Goal: Task Accomplishment & Management: Complete application form

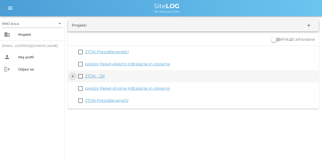
click at [73, 75] on button "arrow_drop_down" at bounding box center [73, 76] width 6 height 6
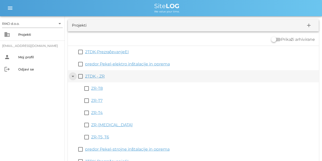
click at [73, 75] on button "arrow_drop_down" at bounding box center [73, 76] width 6 height 6
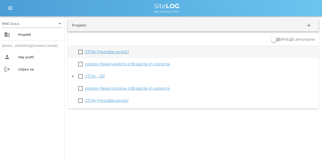
click at [109, 53] on link "2TDK-PrezračevanjeEI" at bounding box center [107, 51] width 44 height 5
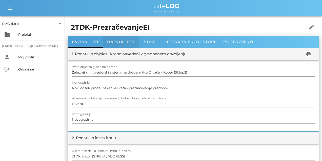
click at [122, 42] on span "Dnevni listi" at bounding box center [121, 41] width 28 height 5
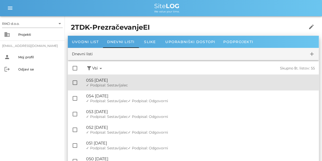
click at [122, 83] on span "✓ Podpisal: Sestavljalec" at bounding box center [107, 85] width 42 height 5
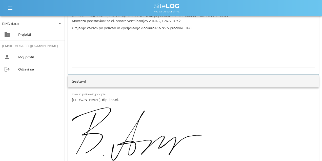
scroll to position [532, 0]
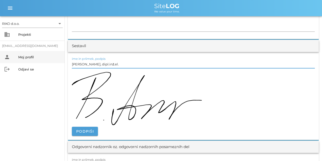
drag, startPoint x: 111, startPoint y: 65, endPoint x: 64, endPoint y: 59, distance: 46.9
click at [65, 60] on div "RIKO d.o.o. arrow_drop_down business Projekti [EMAIL_ADDRESS][DOMAIN_NAME] pers…" at bounding box center [161, 85] width 322 height 1234
click at [116, 64] on input "[PERSON_NAME], dipl.inž.el." at bounding box center [193, 64] width 243 height 8
drag, startPoint x: 118, startPoint y: 64, endPoint x: 66, endPoint y: 56, distance: 52.6
click at [66, 56] on div "[DATE] Close 2TDK-PrezračevanjeEI Uvodni list Dnevni listi Slike Dnevni list na…" at bounding box center [193, 94] width 257 height 1218
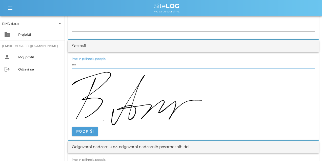
type input "a"
click at [135, 65] on input "[PERSON_NAME], mag. inž. el." at bounding box center [193, 64] width 243 height 8
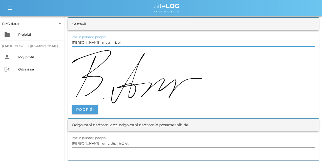
scroll to position [608, 0]
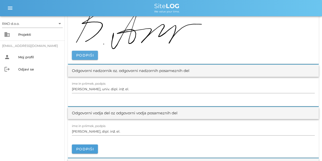
type input "[PERSON_NAME], mag. inž. el."
click at [95, 56] on button "Podpiši" at bounding box center [85, 55] width 26 height 9
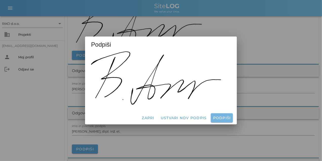
click at [192, 100] on span "Podpiši" at bounding box center [222, 117] width 18 height 5
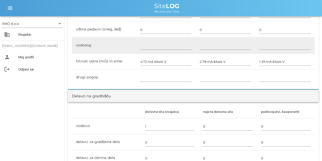
scroll to position [0, 0]
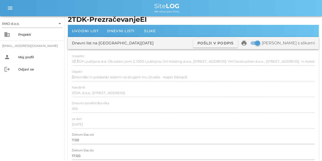
drag, startPoint x: 137, startPoint y: 106, endPoint x: 129, endPoint y: 20, distance: 85.7
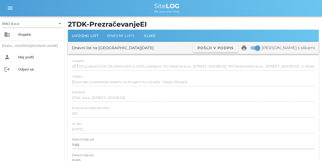
click at [112, 36] on span "Dnevni listi" at bounding box center [121, 35] width 28 height 5
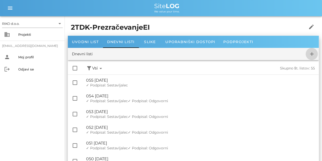
click at [192, 54] on icon "add" at bounding box center [312, 54] width 6 height 6
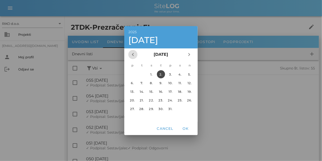
click at [134, 53] on icon "chevron_left" at bounding box center [133, 54] width 6 height 6
click at [160, 92] on div "18." at bounding box center [161, 91] width 8 height 4
click at [185, 100] on span "OK" at bounding box center [186, 128] width 12 height 5
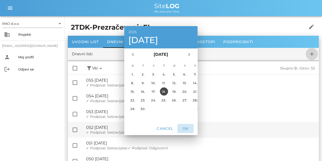
checkbox input "false"
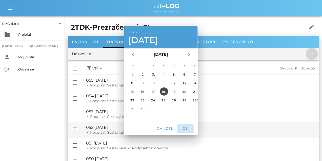
checkbox input "false"
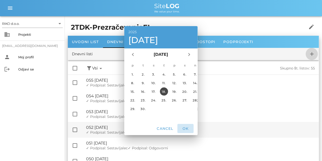
checkbox input "false"
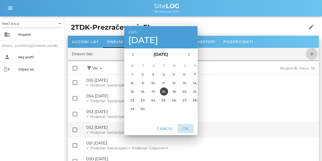
checkbox input "false"
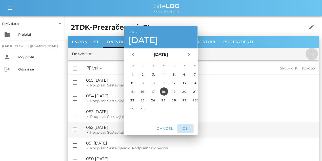
checkbox input "false"
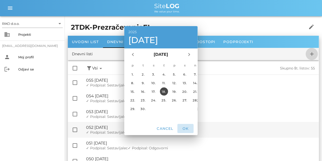
checkbox input "false"
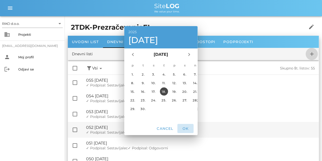
checkbox input "false"
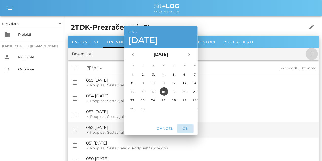
checkbox input "false"
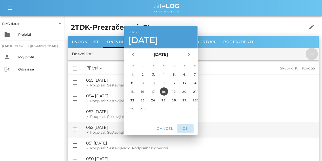
checkbox input "false"
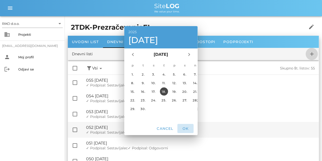
checkbox input "false"
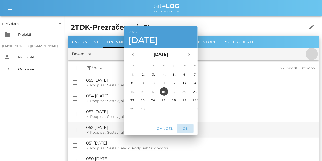
checkbox input "false"
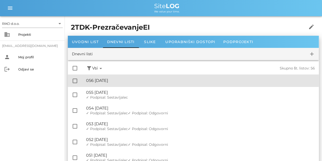
click at [128, 83] on div "🔏 056 [DATE]" at bounding box center [200, 80] width 229 height 5
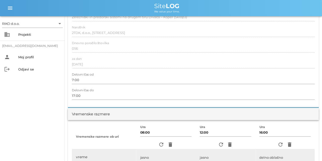
scroll to position [101, 0]
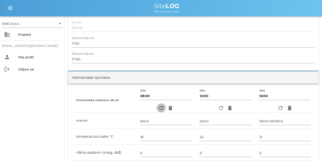
click at [161, 100] on icon "refresh" at bounding box center [161, 108] width 6 height 6
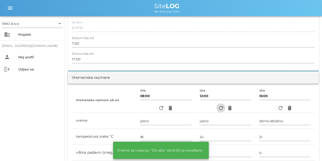
click at [192, 100] on icon "refresh" at bounding box center [221, 108] width 6 height 6
click at [192, 100] on icon "refresh" at bounding box center [280, 108] width 6 height 6
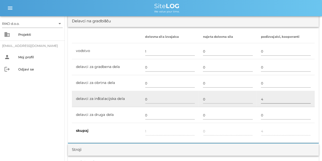
scroll to position [304, 0]
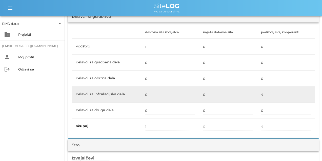
click at [192, 91] on input "4" at bounding box center [286, 95] width 50 height 8
type input "2"
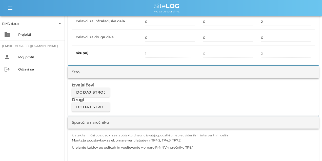
scroll to position [418, 0]
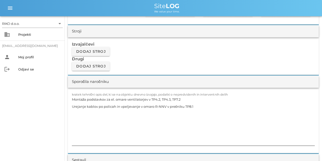
click at [131, 100] on textarea "Montaža podstavkov za el. omare ventilatorjev v TP4.2, TP4.3, TP7.2 Urejanje ka…" at bounding box center [193, 121] width 243 height 50
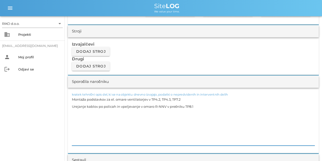
paste textarea "-[PERSON_NAME] R-NNV za prezračevanje v prečniku TP8.1"
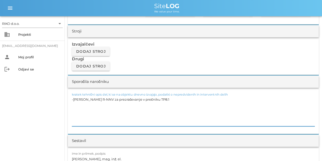
click at [102, 100] on textarea "-[PERSON_NAME] R-NNV za prezračevanje v prečniku TP8.1" at bounding box center [193, 111] width 243 height 30
click at [73, 99] on textarea "-[PERSON_NAME] R-NNV za prezračevanje v prečniku TP8.1" at bounding box center [193, 111] width 243 height 30
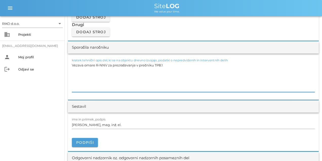
scroll to position [456, 0]
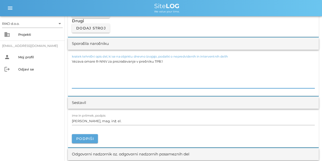
type textarea "Vezava omare R-NNV za prezračevanje v prečniku TP8.1"
click at [86, 100] on span "Podpiši" at bounding box center [85, 138] width 18 height 5
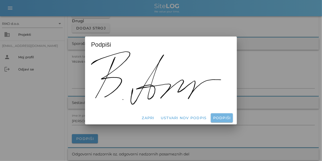
click at [192, 100] on span "Podpiši" at bounding box center [222, 117] width 18 height 5
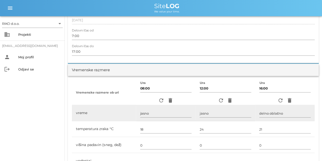
scroll to position [0, 0]
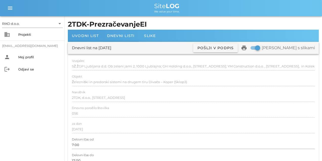
drag, startPoint x: 138, startPoint y: 137, endPoint x: 110, endPoint y: 36, distance: 105.1
click at [113, 37] on span "Dnevni listi" at bounding box center [121, 35] width 28 height 5
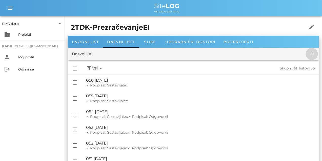
click at [192, 53] on icon "add" at bounding box center [312, 54] width 6 height 6
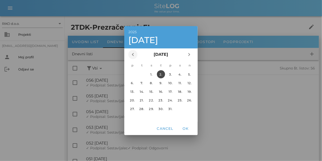
drag, startPoint x: 128, startPoint y: 54, endPoint x: 135, endPoint y: 55, distance: 7.5
click at [128, 54] on div "chevron_left [DATE] chevron_right" at bounding box center [160, 54] width 73 height 12
click at [135, 55] on icon "chevron_left" at bounding box center [133, 54] width 6 height 6
click at [171, 91] on div "19." at bounding box center [171, 91] width 8 height 4
click at [188, 100] on span "OK" at bounding box center [186, 128] width 12 height 5
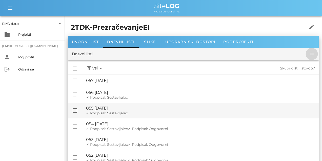
checkbox input "false"
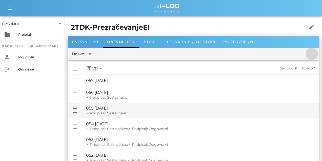
checkbox input "false"
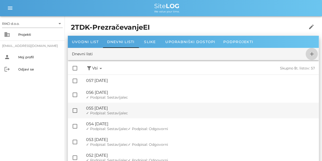
checkbox input "false"
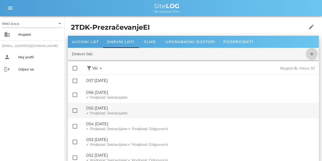
checkbox input "false"
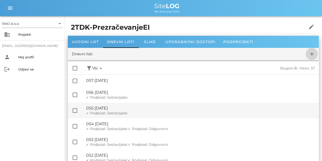
checkbox input "false"
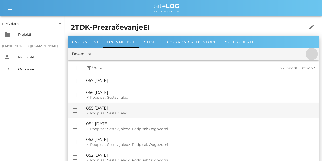
checkbox input "false"
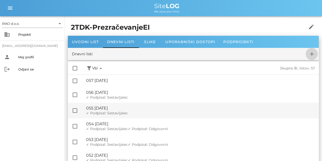
checkbox input "false"
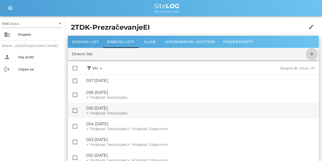
checkbox input "false"
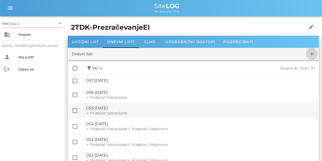
checkbox input "false"
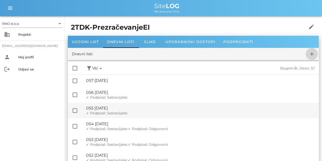
checkbox input "false"
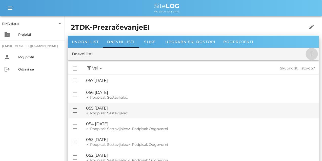
checkbox input "false"
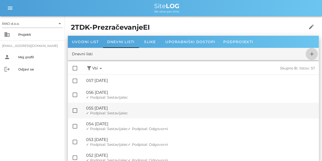
checkbox input "false"
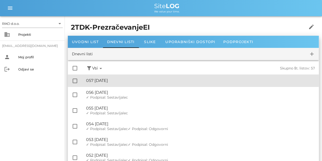
click at [117, 82] on div "🔏 057 [DATE]" at bounding box center [200, 80] width 229 height 5
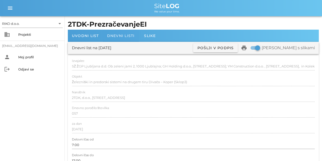
click at [121, 34] on span "Dnevni listi" at bounding box center [121, 35] width 28 height 5
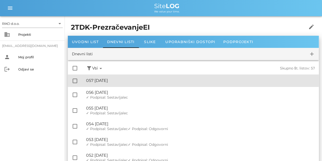
click at [134, 81] on div "🔏 057 [DATE]" at bounding box center [200, 80] width 229 height 5
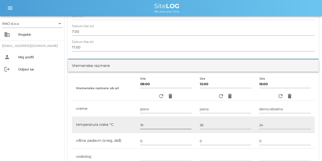
scroll to position [139, 0]
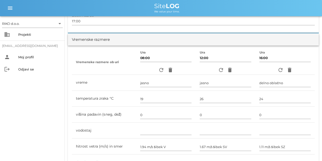
click at [158, 74] on div "refresh delete" at bounding box center [165, 69] width 51 height 9
click at [159, 72] on icon "refresh" at bounding box center [161, 70] width 6 height 6
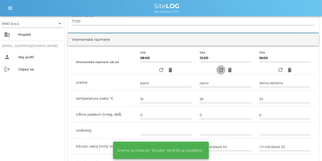
click at [192, 70] on icon "refresh" at bounding box center [221, 70] width 6 height 6
click at [192, 70] on icon "refresh" at bounding box center [280, 70] width 6 height 6
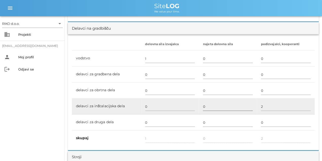
scroll to position [316, 0]
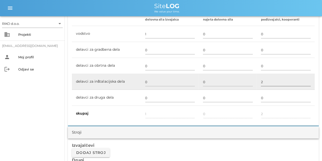
click at [192, 82] on input "2" at bounding box center [286, 82] width 50 height 8
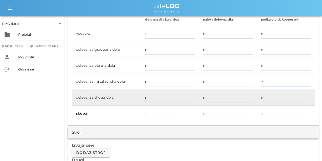
type input "7"
click at [192, 95] on input "0" at bounding box center [228, 98] width 50 height 8
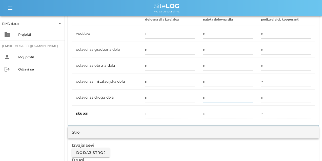
click at [192, 100] on div "Stroji" at bounding box center [193, 132] width 251 height 12
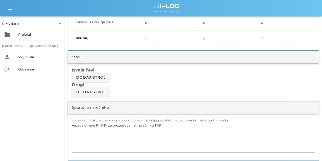
scroll to position [405, 0]
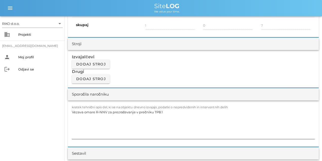
click at [113, 100] on textarea "Vezava omare R-NNV za prezračevanje v prečniku TP8.1" at bounding box center [193, 123] width 243 height 30
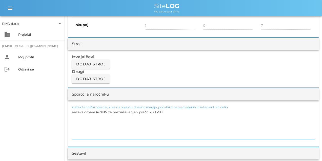
paste textarea "-Razlaganje el. [PERSON_NAME] za TP4.2, TP4.3, TP7.2 -Postavite [PERSON_NAME] n…"
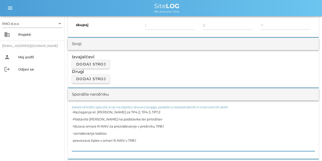
click at [96, 100] on textarea "-Razlaganje el. [PERSON_NAME] za TP4.2, TP4.3, TP7.2 -Postavite [PERSON_NAME] n…" at bounding box center [193, 129] width 243 height 43
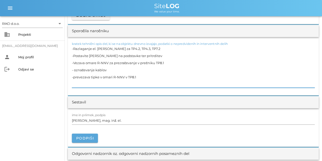
type textarea "-Razlaganje el. [PERSON_NAME] za TP4.2, TP4.3, TP7.2 -Postavite [PERSON_NAME] n…"
click at [90, 100] on button "Podpiši" at bounding box center [85, 137] width 26 height 9
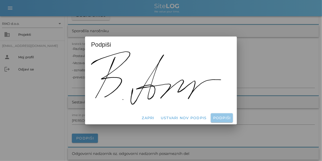
click at [192, 100] on span "Podpiši" at bounding box center [222, 117] width 18 height 5
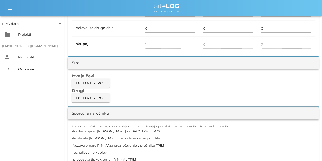
scroll to position [0, 0]
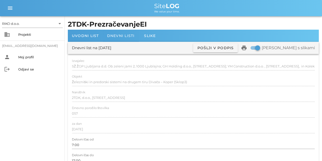
drag, startPoint x: 140, startPoint y: 95, endPoint x: 104, endPoint y: 40, distance: 66.2
click at [121, 34] on span "Dnevni listi" at bounding box center [121, 35] width 28 height 5
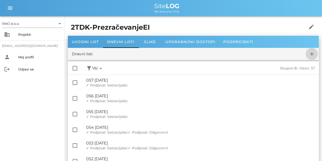
click at [192, 55] on icon "add" at bounding box center [312, 54] width 6 height 6
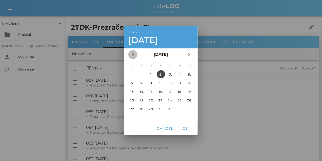
click at [131, 56] on icon "chevron_left" at bounding box center [133, 54] width 6 height 6
click at [141, 99] on div "23." at bounding box center [142, 100] width 8 height 4
click at [184, 100] on span "OK" at bounding box center [186, 128] width 12 height 5
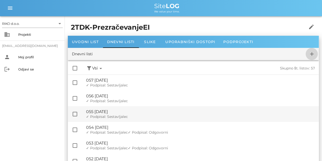
checkbox input "false"
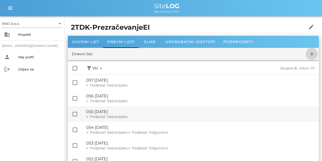
checkbox input "false"
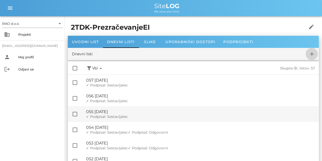
checkbox input "false"
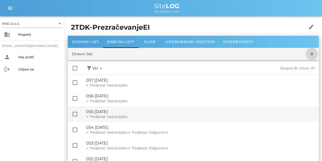
checkbox input "false"
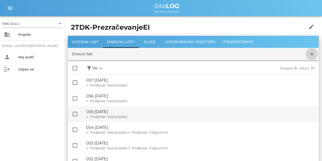
checkbox input "false"
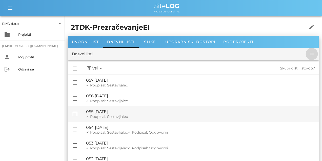
checkbox input "false"
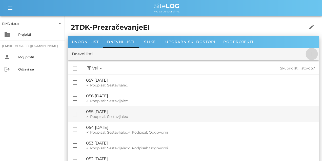
checkbox input "false"
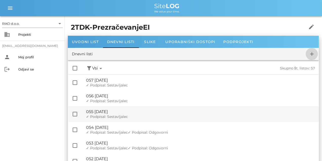
checkbox input "false"
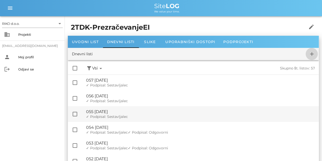
checkbox input "false"
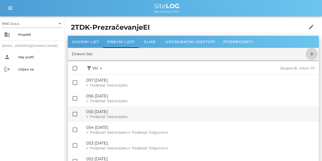
checkbox input "false"
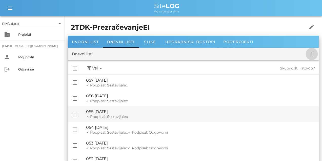
checkbox input "false"
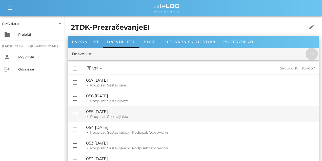
checkbox input "false"
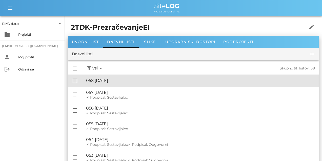
click at [124, 85] on div "🔏 058 [DATE] ✓ Podpisal: Nadzornik ✓ Podpisal: Sestavljalec ✓ Podpisal: Odgovor…" at bounding box center [200, 80] width 229 height 11
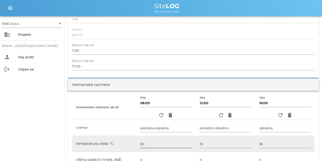
scroll to position [127, 0]
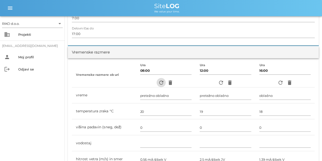
click at [160, 83] on icon "refresh" at bounding box center [161, 83] width 6 height 6
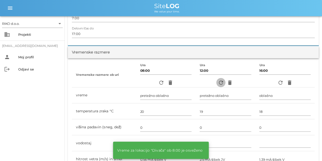
click at [192, 83] on icon "refresh" at bounding box center [221, 83] width 6 height 6
click at [192, 83] on icon "refresh" at bounding box center [280, 83] width 6 height 6
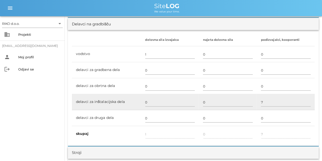
scroll to position [304, 0]
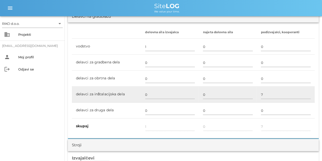
click at [192, 98] on td "7" at bounding box center [286, 95] width 58 height 16
click at [192, 95] on input "7" at bounding box center [286, 95] width 50 height 8
type input "2"
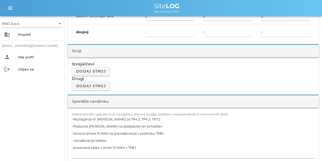
scroll to position [405, 0]
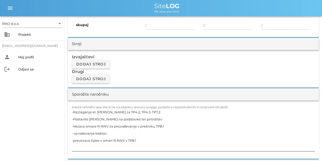
click at [110, 100] on textarea "-Razlaganje el. [PERSON_NAME] za TP4.2, TP4.3, TP7.2 -Postavite [PERSON_NAME] n…" at bounding box center [193, 129] width 243 height 43
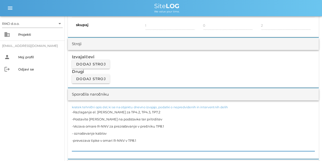
paste textarea "Vezava omare R-NNV za prezračevanje v prečniku TP8.2"
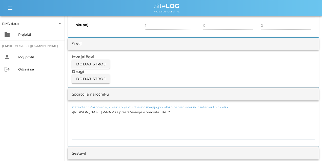
click at [81, 100] on textarea "-[PERSON_NAME] R-NNV za prezračevanje v prečniku TP8.2" at bounding box center [193, 123] width 243 height 30
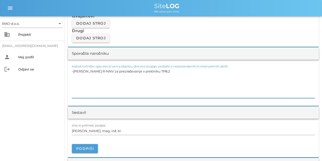
scroll to position [481, 0]
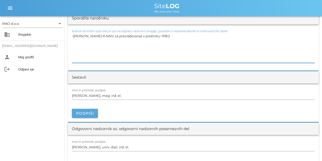
type textarea "-[PERSON_NAME] R-NNV za prezračevanje v prečniku TP8.2"
click at [94, 100] on button "Podpiši" at bounding box center [85, 113] width 26 height 9
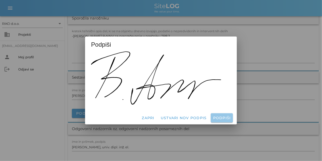
click at [192, 100] on span "Podpiši" at bounding box center [222, 117] width 18 height 5
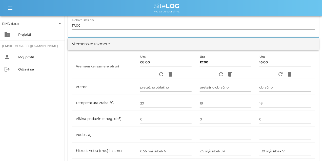
scroll to position [0, 0]
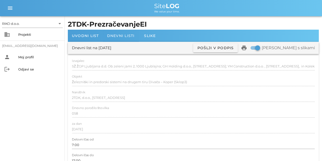
drag, startPoint x: 185, startPoint y: 104, endPoint x: 117, endPoint y: 37, distance: 95.4
click at [117, 36] on span "Dnevni listi" at bounding box center [121, 35] width 28 height 5
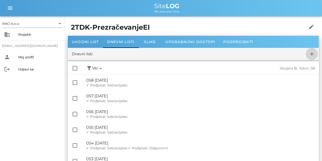
click at [192, 56] on icon "add" at bounding box center [312, 54] width 6 height 6
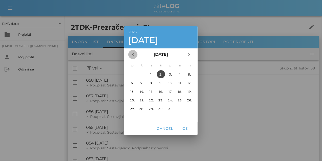
click at [136, 56] on span "chevron_left" at bounding box center [132, 54] width 9 height 6
click at [152, 100] on div "24." at bounding box center [151, 100] width 8 height 4
click at [187, 100] on span "OK" at bounding box center [186, 128] width 12 height 5
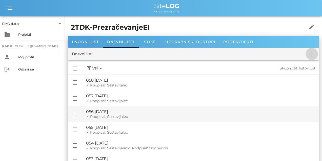
checkbox input "false"
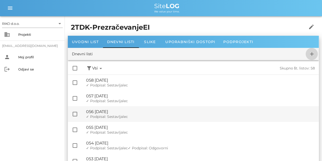
checkbox input "false"
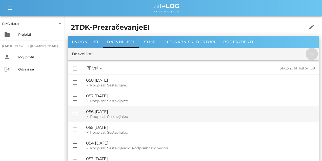
checkbox input "false"
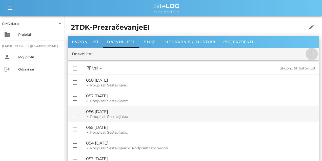
checkbox input "false"
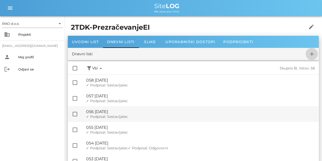
checkbox input "false"
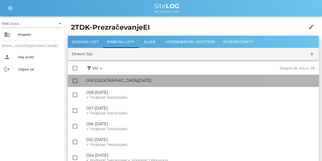
click at [130, 84] on div "🔏 059 [DATE] ✓ Podpisal: Nadzornik ✓ Podpisal: Sestavljalec ✓ Podpisal: Odgovor…" at bounding box center [200, 80] width 229 height 11
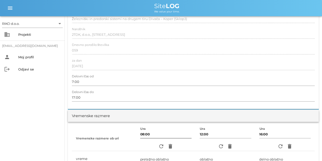
scroll to position [63, 0]
click at [162, 100] on icon "refresh" at bounding box center [161, 146] width 6 height 6
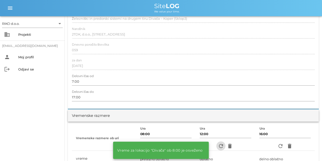
click at [192, 100] on icon "refresh" at bounding box center [221, 146] width 6 height 6
click at [192, 100] on icon "refresh" at bounding box center [280, 146] width 6 height 6
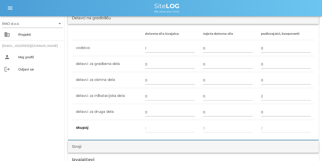
scroll to position [316, 0]
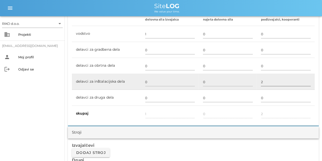
click at [192, 84] on input "2" at bounding box center [286, 82] width 50 height 8
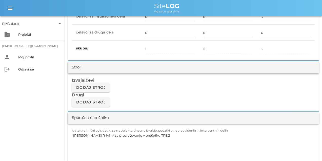
scroll to position [418, 0]
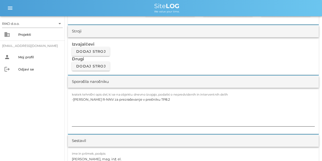
click at [113, 96] on textarea "-[PERSON_NAME] R-NNV za prezračevanje v prečniku TP8.2" at bounding box center [193, 111] width 243 height 30
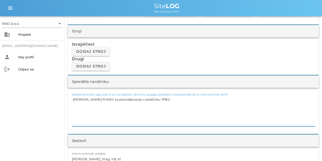
paste textarea "3 -Spust kablov po vertikali in urejanje kablov po policah do omare R-NNV v pre…"
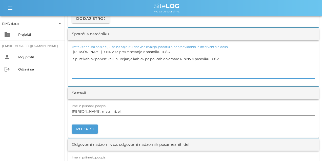
scroll to position [506, 0]
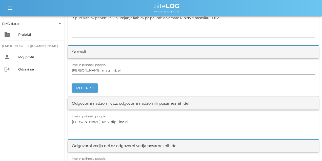
click at [94, 93] on div "ime in priimek, podpis [PERSON_NAME], mag. inž. el. [GEOGRAPHIC_DATA]" at bounding box center [193, 77] width 251 height 38
click at [93, 91] on button "Podpiši" at bounding box center [85, 87] width 26 height 9
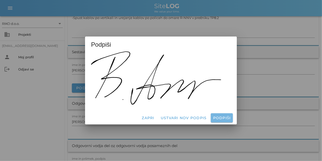
click at [192, 100] on span "Podpiši" at bounding box center [222, 117] width 18 height 5
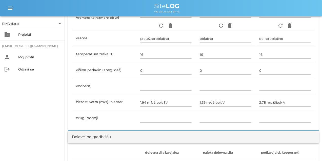
scroll to position [0, 0]
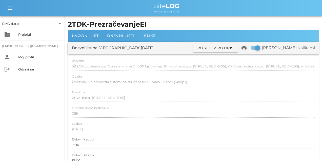
drag, startPoint x: 174, startPoint y: 73, endPoint x: 134, endPoint y: 40, distance: 52.0
click at [124, 33] on div "Dnevni listi" at bounding box center [121, 36] width 36 height 12
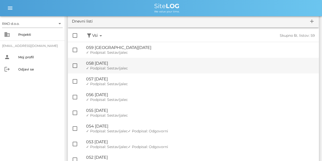
scroll to position [27, 0]
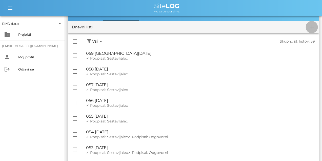
click at [192, 29] on icon "add" at bounding box center [312, 27] width 6 height 6
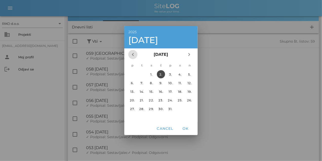
click at [136, 51] on span "chevron_left" at bounding box center [132, 54] width 9 height 6
click at [161, 100] on div "25." at bounding box center [161, 100] width 8 height 4
click at [189, 100] on span "OK" at bounding box center [186, 128] width 12 height 5
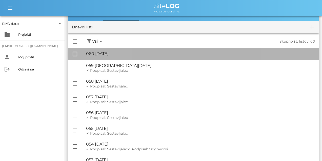
click at [126, 54] on div "🔏 060 [DATE]" at bounding box center [200, 53] width 229 height 5
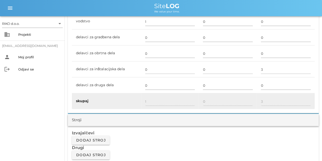
scroll to position [430, 0]
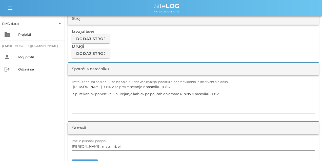
click at [148, 89] on textarea "-[PERSON_NAME] R-NNV za prezračevanje v prečniku TP8.3 -Spust kablov po vertika…" at bounding box center [193, 98] width 243 height 30
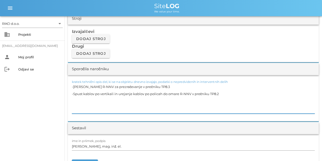
paste textarea "peljevanje kablov za prezračevanje v omaro"
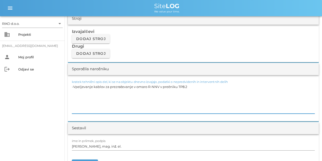
scroll to position [468, 0]
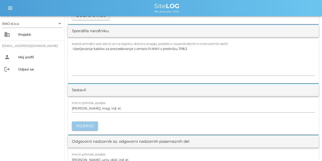
click at [88, 100] on span "Podpiši" at bounding box center [85, 126] width 18 height 5
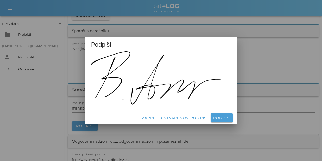
click at [192, 100] on div "Zapri Ustvari nov podpis Podpiši" at bounding box center [161, 117] width 152 height 13
click at [192, 100] on span "Podpiši" at bounding box center [222, 117] width 18 height 5
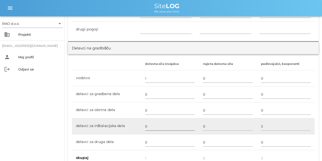
scroll to position [291, 0]
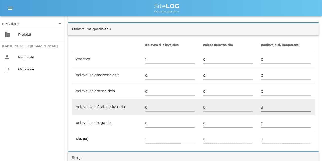
click at [192, 100] on div "3" at bounding box center [286, 107] width 50 height 15
click at [192, 100] on input "3" at bounding box center [286, 107] width 50 height 8
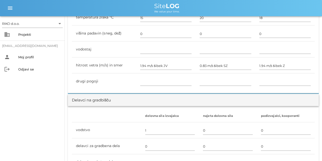
scroll to position [0, 0]
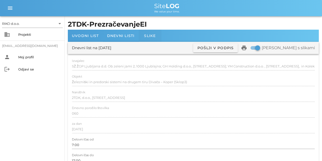
drag, startPoint x: 149, startPoint y: 87, endPoint x: 139, endPoint y: 35, distance: 53.3
click at [116, 38] on div "Dnevni listi" at bounding box center [121, 36] width 36 height 12
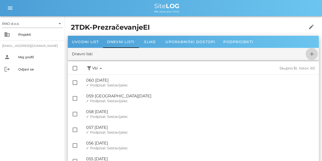
click at [192, 55] on icon "add" at bounding box center [312, 54] width 6 height 6
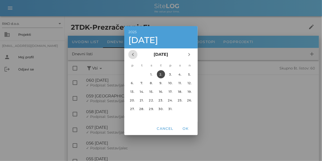
click at [134, 56] on icon "chevron_left" at bounding box center [133, 54] width 6 height 6
click at [171, 98] on div "26." at bounding box center [171, 100] width 8 height 4
click at [187, 100] on button "OK" at bounding box center [185, 128] width 16 height 9
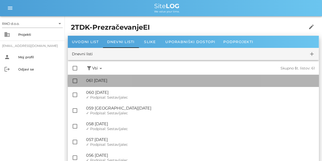
click at [125, 82] on div "🔏 061 [DATE]" at bounding box center [200, 80] width 229 height 5
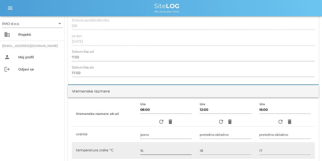
scroll to position [114, 0]
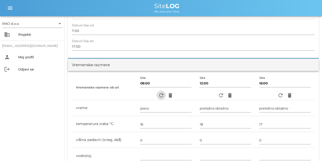
click at [157, 95] on span "refresh" at bounding box center [161, 95] width 9 height 6
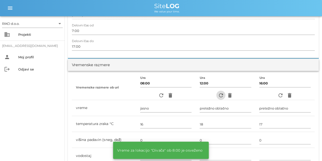
click at [192, 94] on span "refresh" at bounding box center [220, 95] width 9 height 6
click at [192, 96] on icon "refresh" at bounding box center [280, 95] width 6 height 6
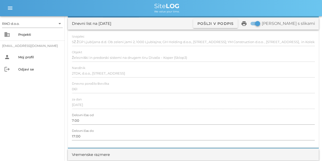
scroll to position [76, 0]
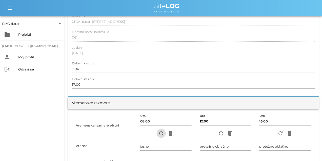
click at [160, 100] on icon "refresh" at bounding box center [161, 133] width 6 height 6
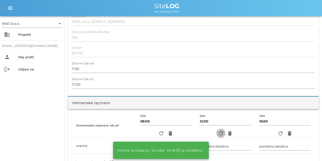
click at [192, 100] on icon "refresh" at bounding box center [221, 133] width 6 height 6
click at [192, 100] on icon "refresh" at bounding box center [280, 133] width 6 height 6
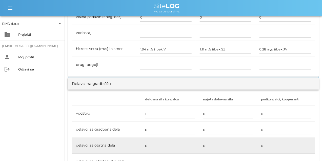
scroll to position [291, 0]
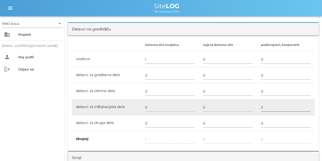
click at [192, 100] on input "2" at bounding box center [286, 107] width 50 height 8
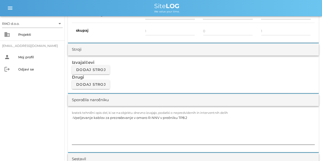
scroll to position [418, 0]
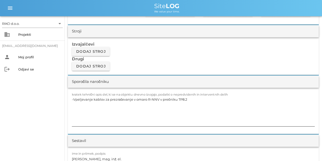
click at [125, 100] on textarea "-Vpeljevanje kablov za prezračevanje v omaro R-NNV v prečniku TP8.2" at bounding box center [193, 111] width 243 height 30
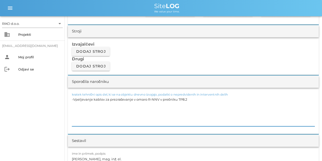
paste textarea "Priprava kablov za vezavo omare R-NNV za prezračevanje '-Označevanje kablov"
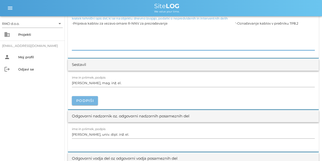
click at [87, 100] on button "Podpiši" at bounding box center [85, 100] width 26 height 9
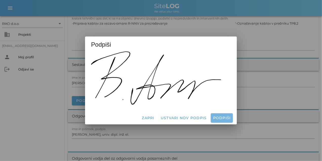
click at [192, 100] on span "Podpiši" at bounding box center [222, 117] width 18 height 5
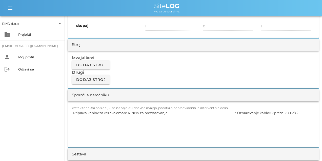
scroll to position [0, 0]
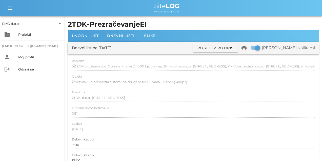
drag, startPoint x: 185, startPoint y: 26, endPoint x: 138, endPoint y: 14, distance: 47.9
click at [120, 34] on span "Dnevni listi" at bounding box center [121, 35] width 28 height 5
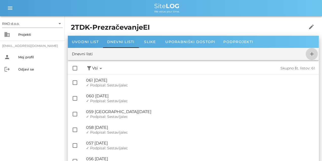
click at [192, 52] on icon "add" at bounding box center [312, 54] width 6 height 6
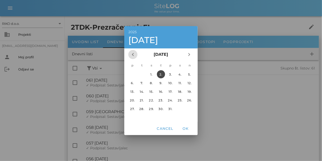
click at [134, 54] on icon "chevron_left" at bounding box center [133, 54] width 6 height 6
click at [181, 100] on div "27." at bounding box center [180, 100] width 8 height 4
click at [189, 100] on span "OK" at bounding box center [186, 128] width 12 height 5
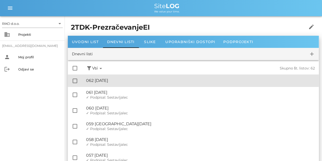
click at [126, 80] on div "🔏 062 [DATE]" at bounding box center [200, 80] width 229 height 5
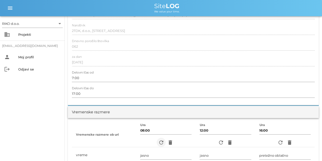
scroll to position [114, 0]
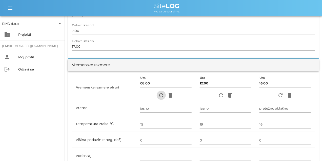
click at [160, 96] on icon "refresh" at bounding box center [161, 95] width 6 height 6
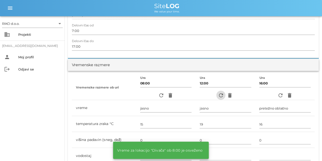
click at [192, 94] on icon "refresh" at bounding box center [221, 95] width 6 height 6
click at [192, 94] on icon "refresh" at bounding box center [280, 95] width 6 height 6
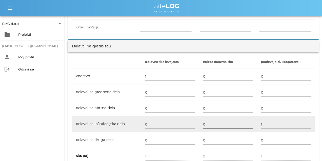
scroll to position [291, 0]
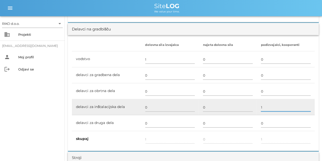
click at [192, 100] on input "1" at bounding box center [286, 107] width 50 height 8
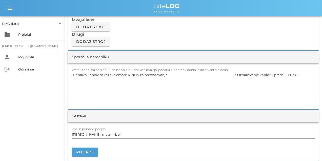
scroll to position [456, 0]
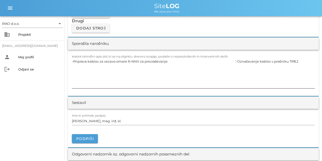
click at [99, 65] on textarea "-Priprava kablov za vezavo omare R-NNV za prezračevanje '-Označevanje kablov v …" at bounding box center [193, 73] width 243 height 30
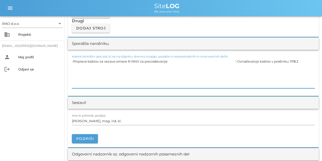
paste textarea "[PERSON_NAME] R-NNV za prezračevanje '-Prevezava tipke v omari R-NNV v"
click at [85, 100] on span "Podpiši" at bounding box center [85, 138] width 18 height 5
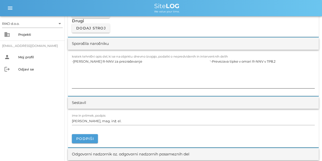
click at [192, 71] on textarea "-[PERSON_NAME] R-NNV za prezračevanje '-Prevezava tipke v omari R-NNV v TP8.2" at bounding box center [193, 73] width 243 height 30
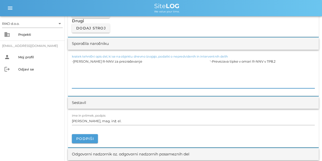
click at [192, 62] on textarea "-[PERSON_NAME] R-NNV za prezračevanje '-Prevezava tipke v omari R-NNV v TP8.2" at bounding box center [193, 73] width 243 height 30
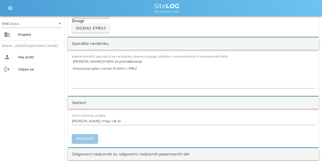
click at [84, 100] on span "Podpiši" at bounding box center [85, 138] width 18 height 5
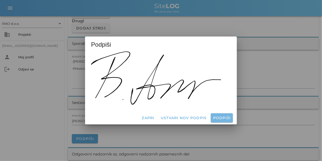
click at [192, 100] on span "Podpiši" at bounding box center [222, 117] width 18 height 5
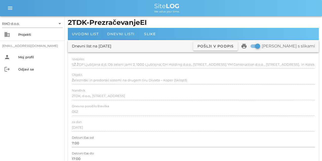
scroll to position [0, 0]
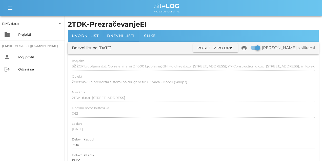
drag, startPoint x: 166, startPoint y: 97, endPoint x: 113, endPoint y: 37, distance: 80.2
click at [112, 37] on span "Dnevni listi" at bounding box center [121, 35] width 28 height 5
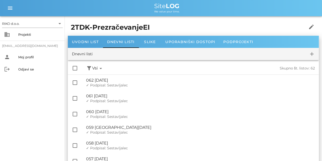
click at [192, 53] on icon "add" at bounding box center [312, 54] width 6 height 6
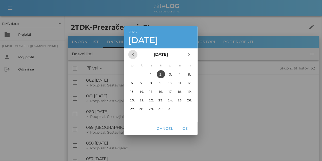
click at [133, 53] on icon "chevron_left" at bounding box center [133, 54] width 6 height 6
click at [143, 100] on div "30." at bounding box center [142, 109] width 8 height 4
click at [185, 100] on span "OK" at bounding box center [186, 128] width 12 height 5
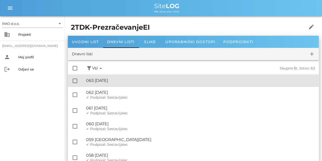
click at [123, 82] on div "🔏 063 [DATE]" at bounding box center [200, 80] width 229 height 5
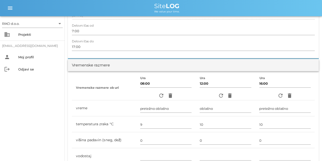
scroll to position [114, 0]
click at [157, 94] on span "refresh" at bounding box center [161, 95] width 9 height 6
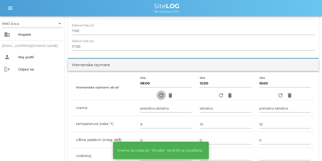
click at [159, 94] on icon "refresh" at bounding box center [161, 95] width 6 height 6
click at [192, 95] on icon "refresh" at bounding box center [221, 95] width 6 height 6
click at [192, 96] on icon "refresh" at bounding box center [280, 95] width 6 height 6
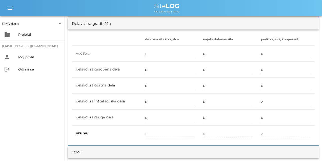
scroll to position [329, 0]
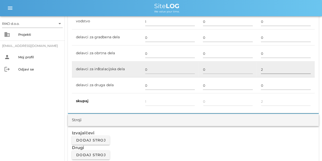
click at [192, 72] on input "2" at bounding box center [286, 69] width 50 height 8
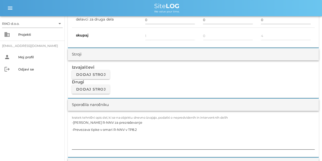
scroll to position [430, 0]
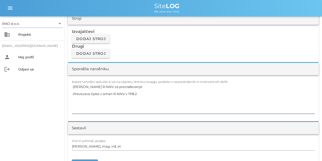
click at [117, 92] on textarea "-[PERSON_NAME] R-NNV za prezračevanje -Prevezava tipke v omari R-NNV v TP8.2" at bounding box center [193, 98] width 243 height 30
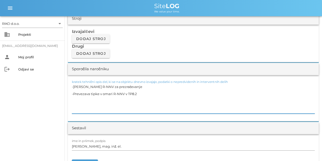
paste textarea "Priprava materiala, montaža kovinskih nogic na prezračevalne kanale in dušilce …"
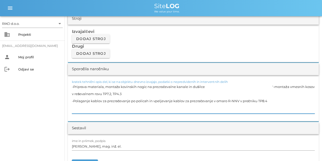
click at [99, 97] on textarea "-Priprava materiala, montaža kovinskih nogic na prezračevalne kanale in dušilce…" at bounding box center [193, 98] width 243 height 30
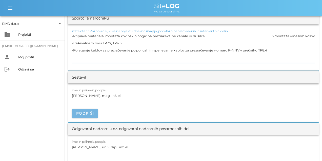
click at [87, 100] on span "Podpiši" at bounding box center [85, 113] width 18 height 5
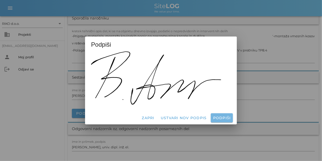
click at [192, 100] on span "Podpiši" at bounding box center [222, 117] width 18 height 5
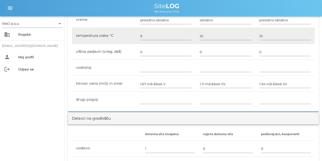
scroll to position [0, 0]
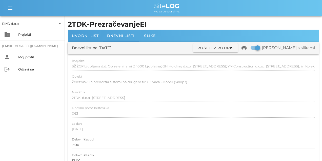
drag, startPoint x: 126, startPoint y: 44, endPoint x: 125, endPoint y: 37, distance: 7.4
click at [115, 35] on span "Dnevni listi" at bounding box center [121, 35] width 28 height 5
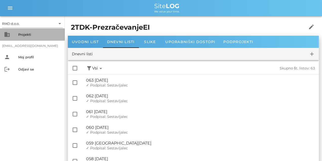
click at [27, 34] on div "Projekti" at bounding box center [39, 34] width 43 height 4
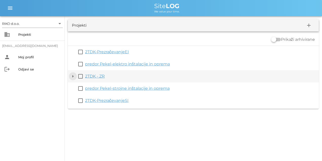
click at [72, 75] on button "arrow_drop_down" at bounding box center [73, 76] width 6 height 6
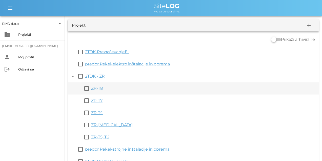
click at [99, 90] on link "ZR-T8" at bounding box center [97, 88] width 12 height 5
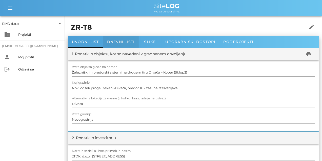
click at [111, 41] on span "Dnevni listi" at bounding box center [121, 41] width 28 height 5
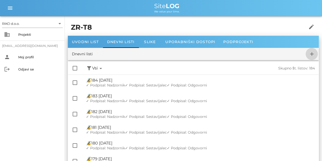
click at [192, 56] on icon "add" at bounding box center [312, 54] width 6 height 6
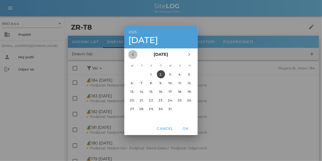
click at [133, 55] on icon "chevron_left" at bounding box center [133, 54] width 6 height 6
click at [152, 92] on div "17." at bounding box center [151, 91] width 8 height 4
click at [186, 100] on button "OK" at bounding box center [185, 128] width 16 height 9
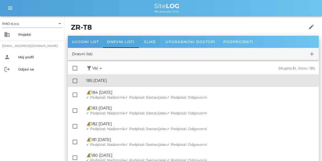
click at [114, 79] on div "🔏 185 [DATE]" at bounding box center [200, 80] width 229 height 5
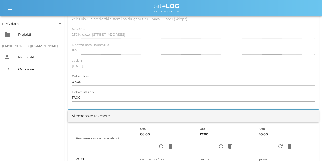
scroll to position [63, 0]
click at [158, 100] on icon "refresh" at bounding box center [161, 146] width 6 height 6
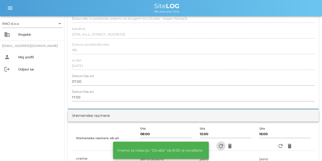
click at [192, 100] on icon "refresh" at bounding box center [221, 146] width 6 height 6
click at [192, 100] on icon "refresh" at bounding box center [280, 146] width 6 height 6
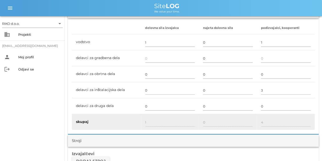
scroll to position [316, 0]
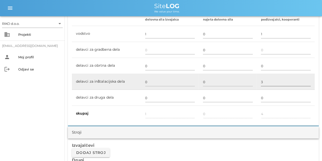
click at [192, 84] on input "3" at bounding box center [286, 82] width 50 height 8
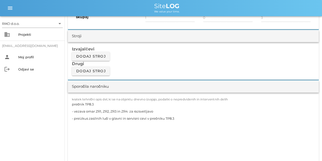
scroll to position [418, 0]
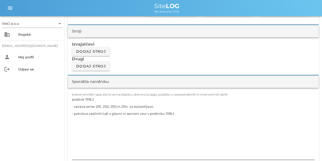
click at [107, 100] on textarea "prečnik TP8.3 - vezava omar ZR1, ZR2, ZR3 in ZR4 za razsvetljavo - preizkus zas…" at bounding box center [193, 128] width 243 height 64
click at [112, 100] on textarea "prečnik TP8.3 - vezava omar ZR1, ZR2, ZR3 in ZR4 za razsvetljavo - preizkus zas…" at bounding box center [193, 128] width 243 height 64
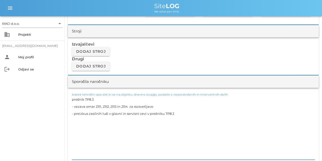
paste textarea "- urejanje kablov po policah - upeljevanje kablov v omaro R-NNU v prečniku TP8.1"
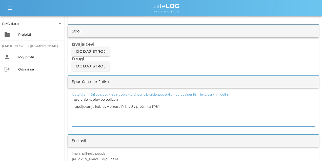
click at [106, 100] on textarea "- urejanje kablov po policah - upeljevanje kablov v omaro R-NNU v prečniku TP8.1" at bounding box center [193, 111] width 243 height 30
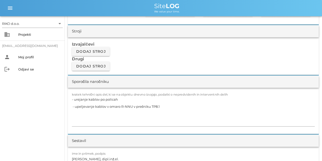
click at [70, 99] on div "kratek tehnični opis del, ki se na objektu dnevno izvajajo, podatki o nepredvid…" at bounding box center [193, 111] width 251 height 46
click at [71, 99] on div "kratek tehnični opis del, ki se na objektu dnevno izvajajo, podatki o nepredvid…" at bounding box center [193, 111] width 251 height 46
click at [72, 99] on textarea "- urejanje kablov po policah - upeljevanje kablov v omaro R-NNU v prečniku TP8.1" at bounding box center [193, 111] width 243 height 30
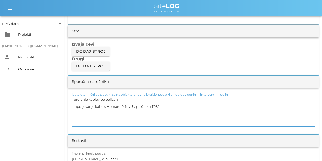
paste textarea "prečnik TP8.1"
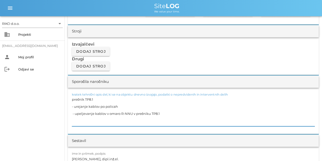
drag, startPoint x: 88, startPoint y: 115, endPoint x: 168, endPoint y: 108, distance: 80.0
click at [168, 100] on textarea "prečnik TP8.1 - urejanje kablov po policah - upeljevanje kablov v omaro R-NNU v…" at bounding box center [193, 111] width 243 height 30
click at [91, 100] on textarea "prečnik TP8.1 - urejanje kablov po policah - vpeljevanje kablov v omaro R-NNU v…" at bounding box center [193, 111] width 243 height 30
click at [131, 100] on textarea "prečnik TP8.1 - urejanje kablov po policah - vpeljevanje kablov v omaro R-NNU v…" at bounding box center [193, 111] width 243 height 30
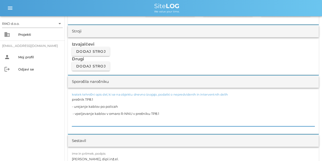
click at [131, 100] on textarea "prečnik TP8.1 - urejanje kablov po policah - vpeljevanje kablov v omaro R-NNU v…" at bounding box center [193, 111] width 243 height 30
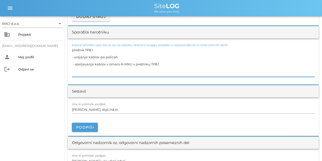
scroll to position [468, 0]
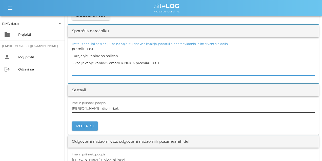
click at [95, 100] on label "ime in priimek, podpis" at bounding box center [89, 103] width 34 height 4
click at [95, 100] on input "[PERSON_NAME], dipl.inž.el." at bounding box center [193, 108] width 243 height 8
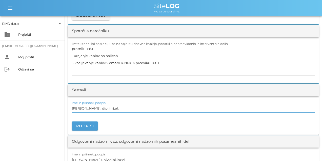
click at [96, 100] on input "[PERSON_NAME], dipl.inž.el." at bounding box center [193, 108] width 243 height 8
click at [88, 100] on button "Podpiši" at bounding box center [85, 125] width 26 height 9
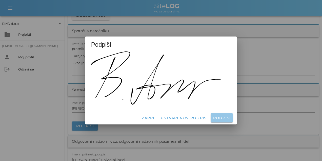
click at [192, 100] on span "Podpiši" at bounding box center [222, 117] width 18 height 5
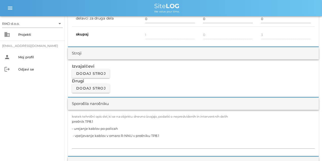
scroll to position [0, 0]
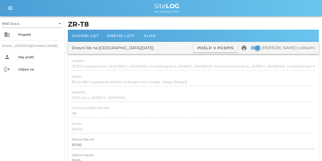
drag, startPoint x: 141, startPoint y: 67, endPoint x: 124, endPoint y: 42, distance: 30.1
click at [119, 37] on span "Dnevni listi" at bounding box center [121, 35] width 28 height 5
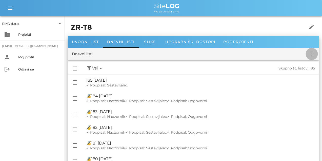
click at [192, 54] on icon "add" at bounding box center [312, 54] width 6 height 6
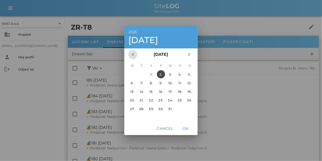
click at [135, 55] on icon "chevron_left" at bounding box center [133, 54] width 6 height 6
click at [181, 90] on div "20." at bounding box center [180, 91] width 8 height 4
click at [184, 100] on span "OK" at bounding box center [186, 128] width 12 height 5
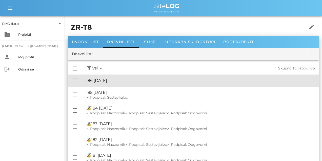
click at [135, 80] on div "🔏 186 [DATE]" at bounding box center [200, 80] width 229 height 5
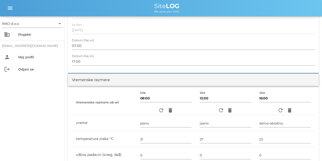
scroll to position [139, 0]
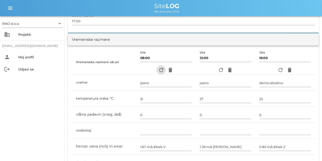
click at [159, 68] on icon "refresh" at bounding box center [161, 70] width 6 height 6
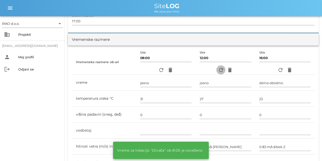
click at [192, 69] on icon "refresh" at bounding box center [221, 70] width 6 height 6
click at [192, 70] on icon "refresh" at bounding box center [280, 70] width 6 height 6
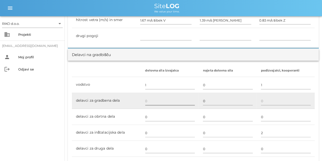
scroll to position [266, 0]
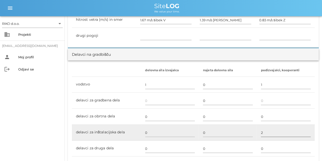
click at [192, 100] on div at bounding box center [286, 139] width 50 height 4
click at [192, 100] on input "2" at bounding box center [286, 133] width 50 height 8
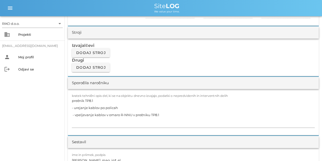
scroll to position [443, 0]
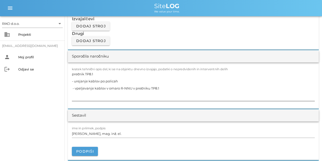
click at [129, 88] on textarea "prečnik TP8.1 - urejanje kablov po policah - vpeljevanje kablov v omaro R-NNU v…" at bounding box center [193, 85] width 243 height 30
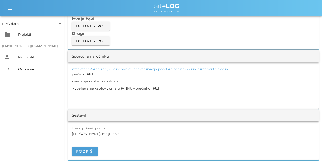
paste textarea "prečnik TP8.2 - vleka kablov iz tunela v prečnik in polaganje po policah za zas…"
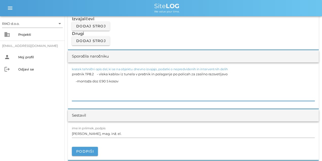
click at [100, 73] on textarea "prečnik TP8.2 - vleka kablov iz tunela v prečnik in polaganje po policah za zas…" at bounding box center [193, 85] width 243 height 30
click at [97, 74] on textarea "prečnik TP8.2 - vleka kablov iz tunela v prečnik in polaganje po policah za zas…" at bounding box center [193, 85] width 243 height 30
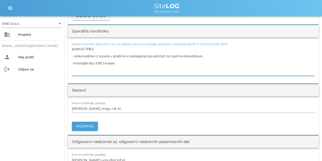
scroll to position [468, 0]
click at [86, 100] on div "ime in priimek, podpis [PERSON_NAME], mag. inž. el. [GEOGRAPHIC_DATA]" at bounding box center [193, 115] width 251 height 38
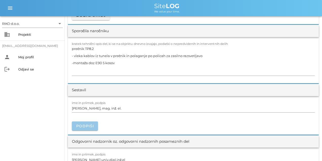
click at [88, 100] on button "Podpiši" at bounding box center [85, 125] width 26 height 9
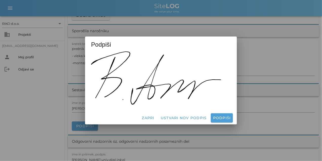
click at [192, 100] on div "Zapri Ustvari nov podpis Podpiši" at bounding box center [161, 117] width 152 height 13
click at [192, 100] on span "Podpiši" at bounding box center [222, 117] width 18 height 5
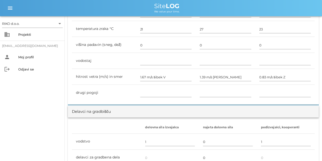
scroll to position [0, 0]
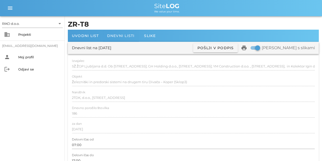
drag, startPoint x: 168, startPoint y: 134, endPoint x: 112, endPoint y: 35, distance: 113.7
click at [112, 34] on span "Dnevni listi" at bounding box center [121, 35] width 28 height 5
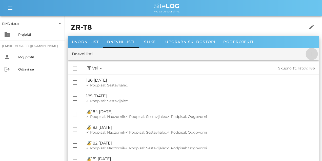
click at [192, 56] on icon "add" at bounding box center [312, 54] width 6 height 6
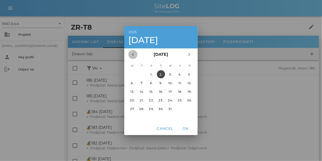
click at [133, 54] on icon "chevron_left" at bounding box center [133, 54] width 6 height 6
click at [141, 100] on div "23." at bounding box center [142, 100] width 8 height 4
click at [184, 100] on span "OK" at bounding box center [186, 128] width 12 height 5
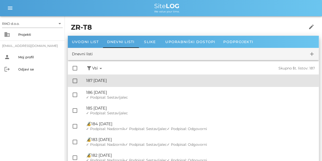
click at [111, 81] on div "🔏 187 [DATE]" at bounding box center [200, 80] width 229 height 5
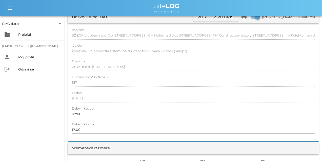
scroll to position [89, 0]
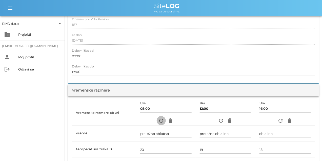
click at [160, 100] on icon "refresh" at bounding box center [161, 120] width 6 height 6
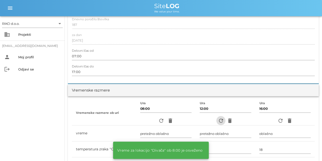
click at [192, 100] on icon "refresh" at bounding box center [221, 120] width 6 height 6
click at [192, 100] on icon "refresh" at bounding box center [280, 120] width 6 height 6
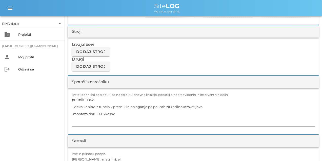
scroll to position [418, 0]
drag, startPoint x: 127, startPoint y: 121, endPoint x: 127, endPoint y: 116, distance: 4.8
click at [127, 100] on textarea "prečnik TP8.2 - vleka kablov iz tunela v prečnik in polaganje po policah za zas…" at bounding box center [193, 111] width 243 height 30
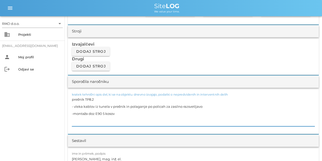
click at [127, 100] on textarea "prečnik TP8.2 - vleka kablov iz tunela v prečnik in polaganje po policah za zas…" at bounding box center [193, 111] width 243 height 30
paste textarea "- vleka kablov iz tunela v prečnik in do omare za reflektorje -vleka kablov v p…"
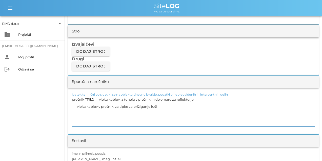
click at [100, 100] on textarea "prečnik TP8.2 - vleka kablov iz tunela v prečnik in do omare za reflektorje -vl…" at bounding box center [193, 111] width 243 height 30
click at [96, 99] on textarea "prečnik TP8.2 - vleka kablov iz tunela v prečnik in do omare za reflektorje -vl…" at bounding box center [193, 111] width 243 height 30
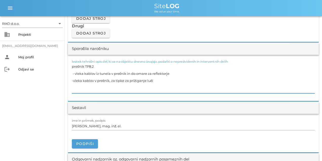
scroll to position [494, 0]
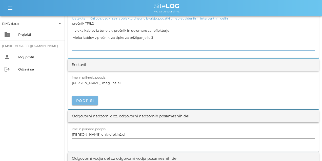
click at [87, 100] on span "Podpiši" at bounding box center [85, 100] width 18 height 5
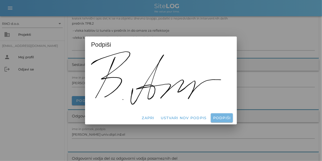
click at [192, 100] on span "Podpiši" at bounding box center [222, 117] width 18 height 5
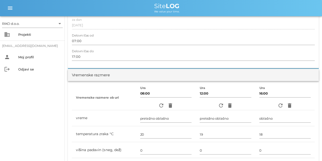
scroll to position [0, 0]
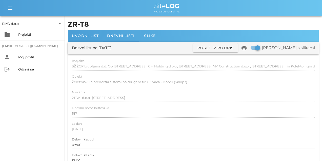
drag, startPoint x: 171, startPoint y: 130, endPoint x: 119, endPoint y: 44, distance: 101.2
click at [114, 36] on span "Dnevni listi" at bounding box center [121, 35] width 28 height 5
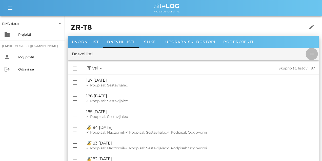
click at [192, 55] on icon "add" at bounding box center [312, 54] width 6 height 6
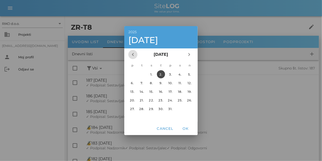
click at [133, 54] on icon "chevron_left" at bounding box center [133, 54] width 6 height 6
click at [150, 98] on div "24." at bounding box center [151, 100] width 8 height 4
click at [187, 100] on span "OK" at bounding box center [186, 128] width 12 height 5
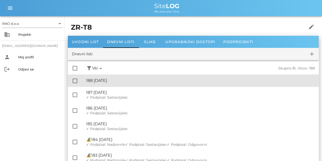
click at [112, 82] on div "🔏 188 [DATE]" at bounding box center [200, 80] width 229 height 5
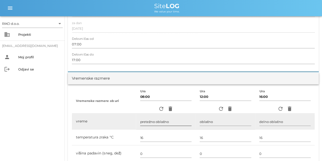
scroll to position [127, 0]
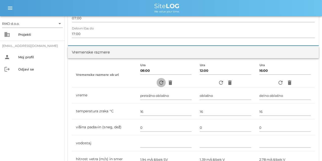
click at [159, 84] on icon "refresh" at bounding box center [161, 83] width 6 height 6
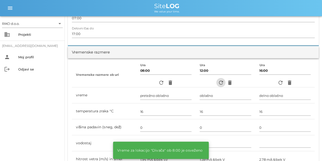
click at [192, 83] on span "refresh" at bounding box center [220, 83] width 9 height 6
click at [192, 80] on icon "refresh" at bounding box center [280, 83] width 6 height 6
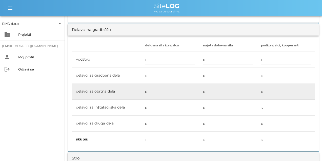
scroll to position [291, 0]
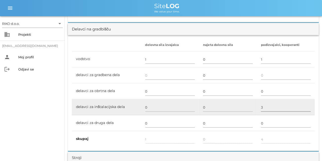
click at [192, 100] on div at bounding box center [286, 113] width 50 height 4
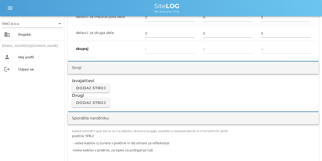
scroll to position [430, 0]
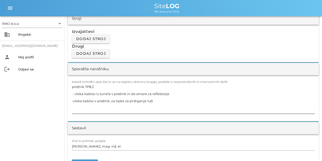
click at [114, 90] on textarea "prečnik TP8.2 - vleka kablov iz tunela v prečnik in do omare za reflektorje -vl…" at bounding box center [193, 98] width 243 height 30
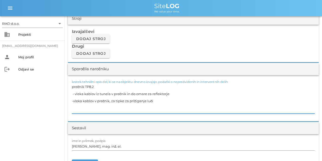
paste textarea "- vleka kablov iz tunela v prečnik za razsvetljavo v prečniku TP8.4 -urejanje k…"
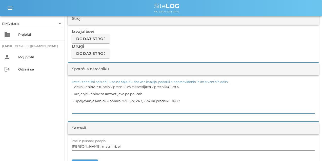
click at [82, 87] on textarea "- vleka kablov iz tunela v prečnik za razsvetljavo v prečniku TP8.4 -urejanje k…" at bounding box center [193, 98] width 243 height 30
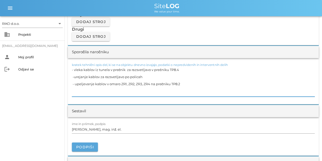
scroll to position [481, 0]
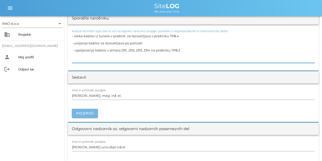
click at [90, 100] on span "Podpiši" at bounding box center [85, 113] width 18 height 5
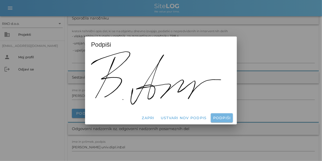
click at [192, 100] on span "Podpiši" at bounding box center [222, 117] width 18 height 5
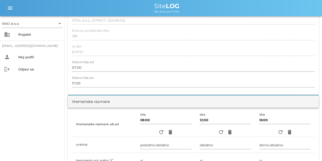
scroll to position [0, 0]
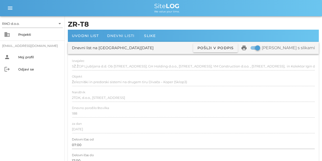
drag, startPoint x: 198, startPoint y: 118, endPoint x: 116, endPoint y: 33, distance: 118.4
click at [112, 35] on span "Dnevni listi" at bounding box center [121, 35] width 28 height 5
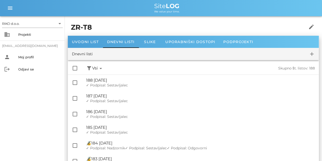
click at [131, 53] on div "Dnevni listi add" at bounding box center [193, 54] width 251 height 12
click at [192, 54] on icon "add" at bounding box center [312, 54] width 6 height 6
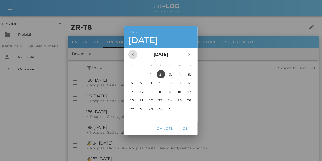
click at [135, 54] on icon "chevron_left" at bounding box center [133, 54] width 6 height 6
click at [161, 100] on div "25." at bounding box center [161, 100] width 8 height 4
click at [185, 100] on button "OK" at bounding box center [185, 128] width 16 height 9
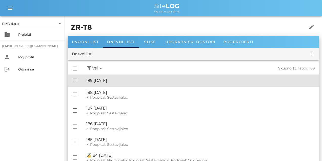
click at [125, 83] on div "🔏 189 [DATE]" at bounding box center [200, 80] width 229 height 5
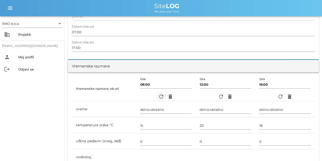
scroll to position [114, 0]
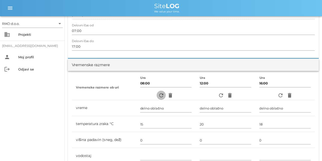
click at [161, 97] on icon "refresh" at bounding box center [161, 95] width 6 height 6
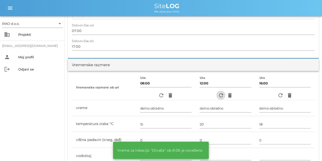
click at [192, 95] on icon "refresh" at bounding box center [221, 95] width 6 height 6
click at [192, 96] on icon "refresh" at bounding box center [280, 95] width 6 height 6
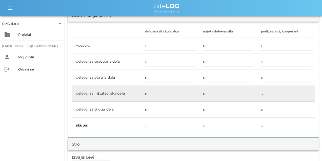
scroll to position [316, 0]
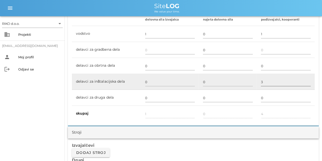
click at [192, 84] on input "3" at bounding box center [286, 82] width 50 height 8
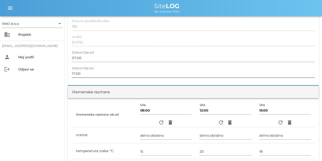
scroll to position [0, 0]
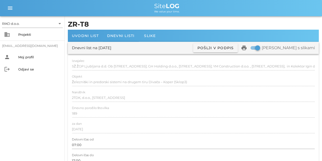
drag, startPoint x: 182, startPoint y: 105, endPoint x: 176, endPoint y: 71, distance: 34.2
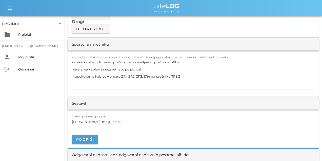
scroll to position [456, 0]
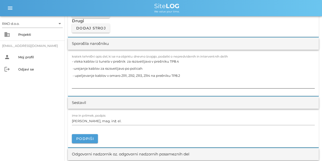
click at [105, 80] on textarea "- vleka kablov iz tunela v prečnik za razsvetljavo v prečniku TP8.4 -urejanje k…" at bounding box center [193, 73] width 243 height 30
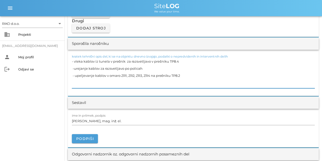
paste textarea "prečnik TP8.4 - montaža E90 doz za razsvetljavo v prečniku TP8.4 -urejanje kabl…"
click at [84, 61] on textarea "prečnik TP8.4 - montaža E90 doz za razsvetljavo v prečniku TP8.4 -urejanje kabl…" at bounding box center [193, 73] width 243 height 30
click at [97, 61] on textarea "prečnik TP8.4 - montaža E90 doz za razsvetljavo v prečniku TP8.4 -urejanje kabl…" at bounding box center [193, 73] width 243 height 30
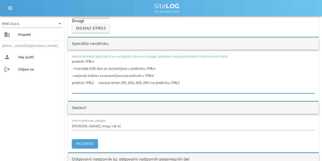
click at [96, 82] on textarea "prečnik TP8.4 - montaža E90 doz za razsvetljavo v prečniku TP8.4 -urejanje kabl…" at bounding box center [193, 75] width 243 height 35
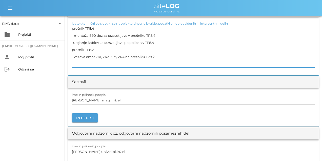
scroll to position [506, 0]
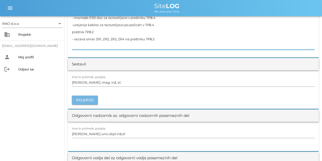
click at [88, 100] on span "Podpiši" at bounding box center [85, 100] width 18 height 5
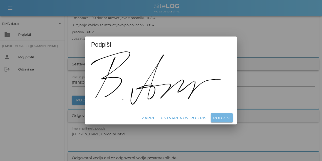
click at [192, 100] on span "Podpiši" at bounding box center [222, 117] width 18 height 5
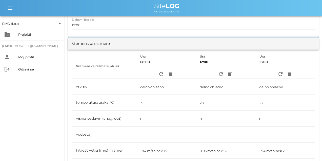
scroll to position [0, 0]
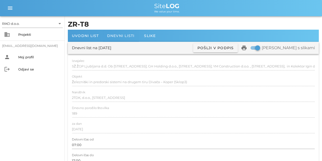
drag, startPoint x: 189, startPoint y: 88, endPoint x: 116, endPoint y: 35, distance: 90.0
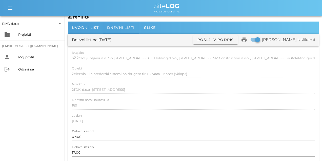
scroll to position [13, 0]
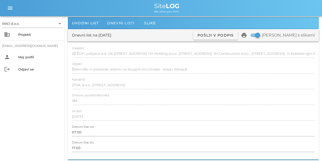
click at [111, 34] on div "Dnevni list na [DATE]" at bounding box center [91, 35] width 39 height 6
click at [114, 29] on div "Dnevni list na [DATE] ✓ Podpisan Pošlji v podpis print Natisni s slikami" at bounding box center [193, 35] width 251 height 12
click at [116, 25] on span "Dnevni listi" at bounding box center [121, 23] width 28 height 5
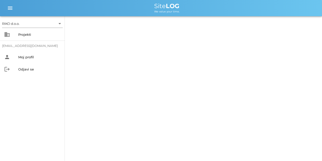
click at [127, 2] on div "menu menu Site LOG We value your time." at bounding box center [161, 8] width 322 height 16
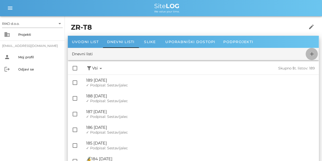
click at [192, 53] on icon "add" at bounding box center [312, 54] width 6 height 6
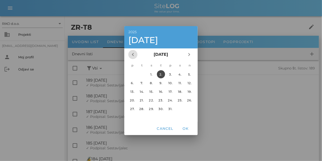
click at [131, 53] on icon "chevron_left" at bounding box center [133, 54] width 6 height 6
click at [170, 100] on div "26." at bounding box center [171, 100] width 8 height 4
click at [188, 100] on span "OK" at bounding box center [186, 128] width 12 height 5
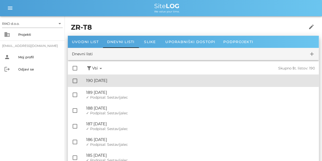
click at [120, 80] on div "🔏 190 [DATE]" at bounding box center [200, 80] width 229 height 5
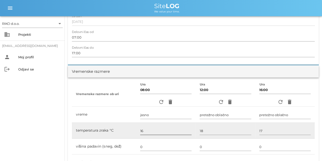
scroll to position [139, 0]
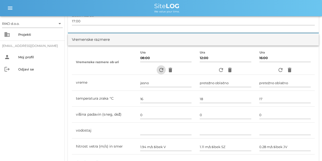
click at [162, 69] on icon "refresh" at bounding box center [161, 70] width 6 height 6
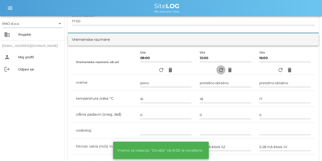
click at [192, 72] on icon "refresh" at bounding box center [221, 70] width 6 height 6
click at [192, 70] on icon "refresh" at bounding box center [280, 70] width 6 height 6
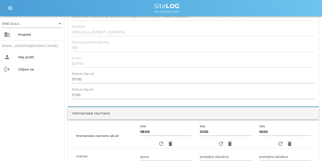
scroll to position [0, 0]
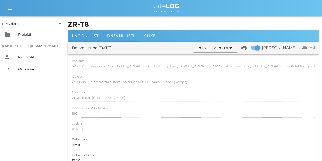
drag, startPoint x: 198, startPoint y: 140, endPoint x: 176, endPoint y: 86, distance: 58.3
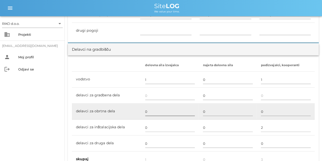
scroll to position [342, 0]
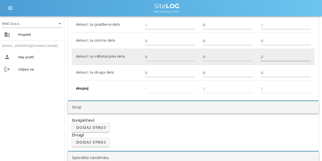
click at [192, 59] on input "2" at bounding box center [286, 57] width 50 height 8
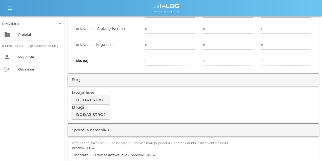
scroll to position [405, 0]
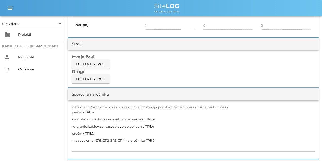
click at [108, 100] on textarea "prečnik TP8.4 - montaža E90 doz za razsvetljavo v prečniku TP8.4 -urejanje kabl…" at bounding box center [193, 129] width 243 height 43
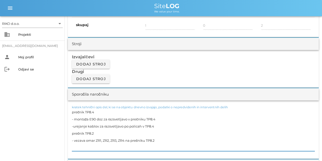
paste textarea "2 - vezava E90 doz za razsvetljavo v"
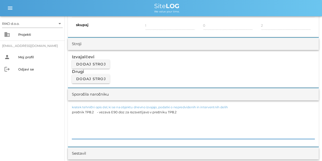
click at [97, 100] on textarea "prečnik TP8.2 - vezava E90 doz za razsvetljavo v prečniku TP8.2" at bounding box center [193, 123] width 243 height 30
click at [102, 100] on textarea "prečnik TP8.2 - vezava E90 doz za razsvetljavo v prečniku TP8.2" at bounding box center [193, 123] width 243 height 30
click at [98, 100] on textarea "prečnik TP8.2 - vezava E90 doz za razsvetljavo v prečniku TP8.2" at bounding box center [193, 123] width 243 height 30
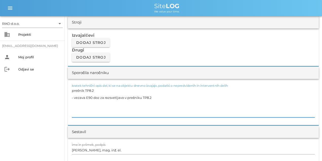
scroll to position [468, 0]
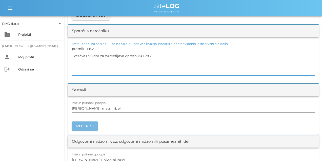
click at [90, 100] on span "Podpiši" at bounding box center [85, 126] width 18 height 5
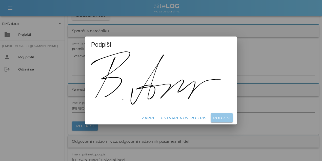
click at [192, 100] on span "Podpiši" at bounding box center [222, 117] width 18 height 5
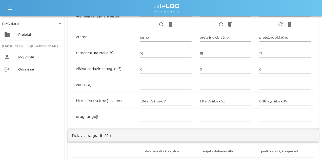
scroll to position [0, 0]
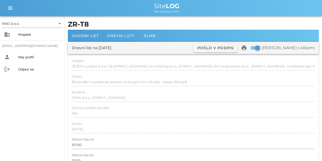
drag, startPoint x: 151, startPoint y: 143, endPoint x: 116, endPoint y: 41, distance: 107.7
click at [116, 37] on span "Dnevni listi" at bounding box center [121, 35] width 28 height 5
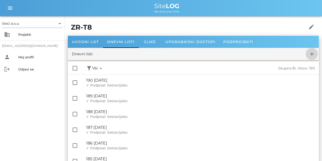
click at [192, 54] on icon "add" at bounding box center [312, 54] width 6 height 6
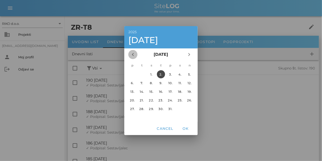
click at [136, 55] on icon "chevron_left" at bounding box center [133, 54] width 6 height 6
click at [178, 100] on div "27." at bounding box center [180, 100] width 8 height 4
click at [185, 100] on span "OK" at bounding box center [186, 128] width 12 height 5
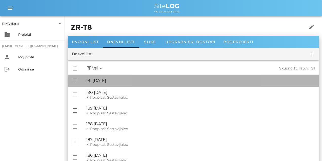
click at [110, 82] on div "🔏 191 [DATE]" at bounding box center [200, 80] width 229 height 5
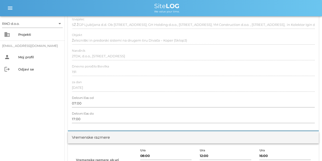
scroll to position [89, 0]
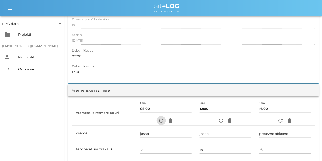
click at [162, 100] on button "refresh" at bounding box center [161, 120] width 9 height 9
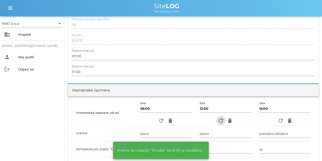
click at [192, 100] on icon "refresh" at bounding box center [221, 120] width 6 height 6
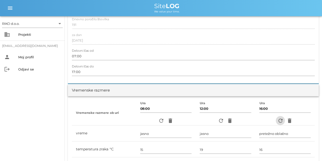
click at [192, 100] on icon "refresh" at bounding box center [280, 120] width 6 height 6
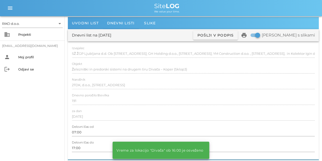
scroll to position [0, 0]
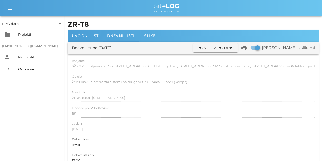
click at [111, 48] on div "Dnevni list na [DATE]" at bounding box center [91, 48] width 39 height 6
click at [116, 51] on div "Dnevni list na [DATE] ✓ Podpisan Pošlji v podpis print Natisni s slikami" at bounding box center [193, 48] width 251 height 12
click at [94, 47] on div "Dnevni list na [DATE]" at bounding box center [91, 48] width 39 height 6
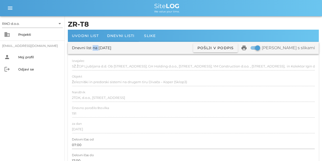
click at [94, 47] on div "Dnevni list na [DATE]" at bounding box center [91, 48] width 39 height 6
click at [114, 52] on div "Dnevni list na [DATE] ✓ Podpisan Pošlji v podpis print Natisni s slikami" at bounding box center [193, 48] width 251 height 12
click at [111, 46] on div "Dnevni list na [DATE]" at bounding box center [91, 48] width 39 height 6
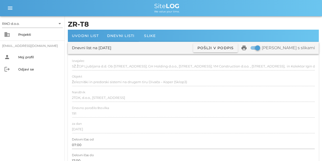
click at [111, 46] on div "Dnevni list na [DATE]" at bounding box center [91, 48] width 39 height 6
click at [111, 47] on div "Dnevni list na [DATE]" at bounding box center [91, 48] width 39 height 6
click at [111, 48] on div "Dnevni list na [DATE]" at bounding box center [91, 48] width 39 height 6
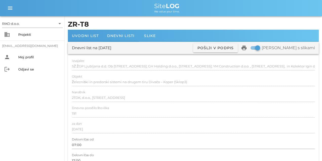
click at [111, 47] on div "Dnevni list na [DATE]" at bounding box center [91, 48] width 39 height 6
click at [111, 49] on div "Dnevni list na [DATE]" at bounding box center [91, 48] width 39 height 6
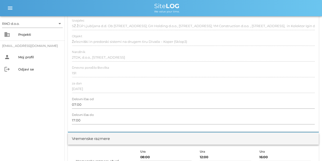
scroll to position [76, 0]
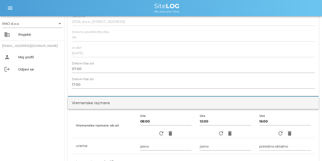
click at [158, 100] on div "refresh delete" at bounding box center [165, 133] width 51 height 9
click at [159, 100] on icon "refresh" at bounding box center [161, 133] width 6 height 6
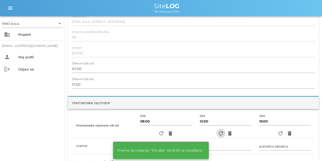
click at [192, 100] on icon "refresh" at bounding box center [221, 133] width 6 height 6
click at [192, 100] on span "refresh" at bounding box center [280, 133] width 9 height 6
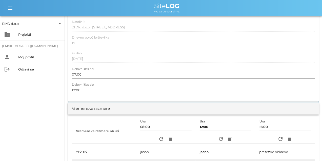
scroll to position [0, 0]
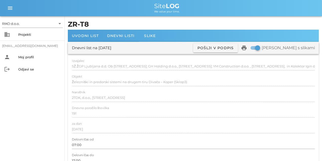
drag, startPoint x: 174, startPoint y: 131, endPoint x: 149, endPoint y: 45, distance: 89.8
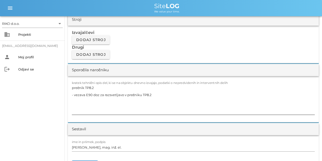
scroll to position [430, 0]
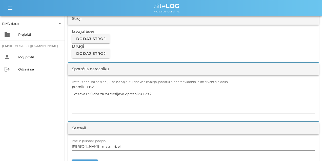
click at [143, 100] on textarea "prečnik TP8.2 - vezava E90 doz za razsvetljavo v prečniku TP8.2" at bounding box center [193, 98] width 243 height 30
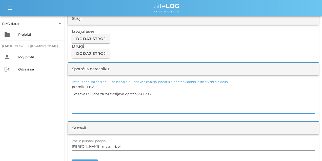
paste textarea "6 - vleka kablov iz predorov v prečnik za razsvetljavo v prečniku TP8.6"
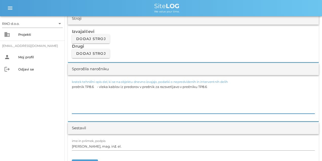
click at [98, 88] on textarea "prečnik TP8.6 - vleka kablov iz predorov v prečnik za razsvetljavo v prečniku T…" at bounding box center [193, 98] width 243 height 30
click at [97, 87] on textarea "prečnik TP8.6 - vleka kablov iz predorov v prečnik za razsvetljavo v prečniku T…" at bounding box center [193, 98] width 243 height 30
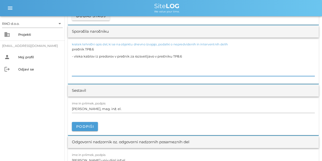
scroll to position [494, 0]
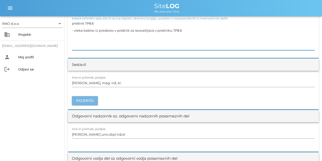
click at [88, 99] on span "Podpiši" at bounding box center [85, 100] width 18 height 5
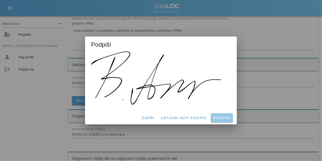
click at [192, 100] on button "Podpiši" at bounding box center [222, 117] width 22 height 9
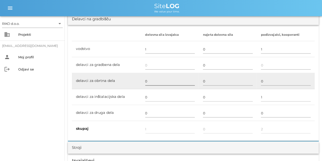
scroll to position [58, 0]
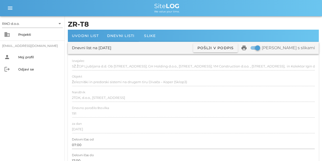
drag, startPoint x: 214, startPoint y: 142, endPoint x: 172, endPoint y: 76, distance: 78.5
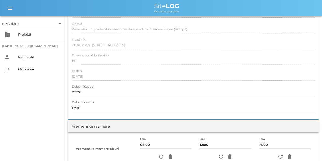
scroll to position [127, 0]
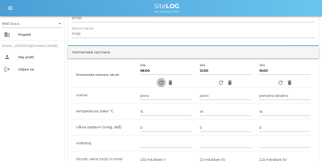
click at [160, 81] on icon "refresh" at bounding box center [161, 83] width 6 height 6
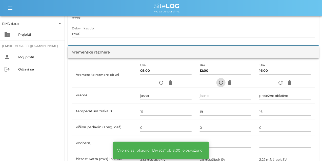
click at [192, 83] on icon "refresh" at bounding box center [221, 83] width 6 height 6
click at [192, 82] on icon "refresh" at bounding box center [280, 83] width 6 height 6
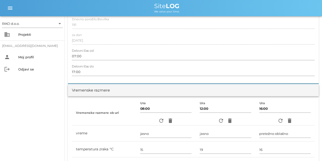
click at [35, 100] on div "RIKO d.o.o. arrow_drop_down business Projekti [EMAIL_ADDRESS][DOMAIN_NAME] pers…" at bounding box center [32, 88] width 65 height 145
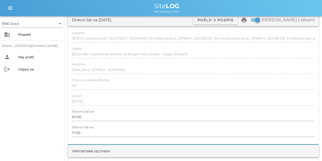
scroll to position [0, 0]
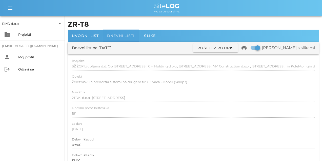
click at [121, 36] on span "Dnevni listi" at bounding box center [121, 35] width 28 height 5
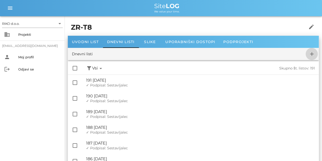
click at [192, 52] on icon "add" at bounding box center [312, 54] width 6 height 6
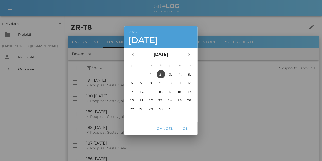
click at [136, 58] on div "chevron_left [DATE] chevron_right" at bounding box center [160, 54] width 73 height 12
click at [134, 55] on icon "chevron_left" at bounding box center [133, 54] width 6 height 6
click at [132, 100] on div "29." at bounding box center [132, 109] width 8 height 4
click at [188, 100] on button "OK" at bounding box center [185, 128] width 16 height 9
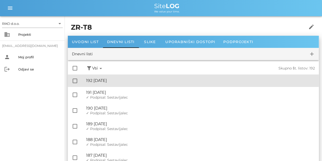
click at [119, 79] on div "🔏 192 [DATE]" at bounding box center [200, 80] width 229 height 5
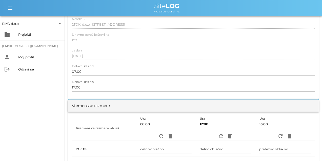
scroll to position [101, 0]
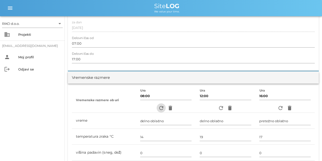
click at [158, 100] on icon "refresh" at bounding box center [161, 108] width 6 height 6
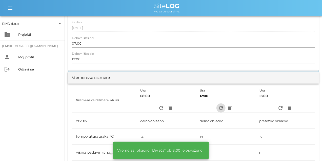
click at [192, 100] on icon "refresh" at bounding box center [221, 108] width 6 height 6
click at [192, 100] on icon "refresh" at bounding box center [280, 108] width 6 height 6
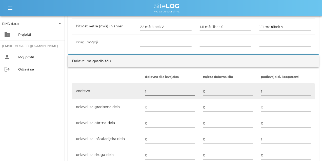
scroll to position [266, 0]
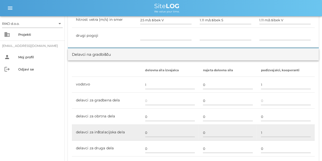
click at [192, 100] on td "1" at bounding box center [286, 133] width 58 height 16
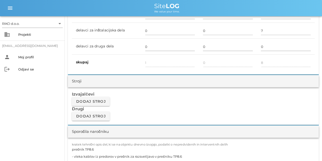
scroll to position [392, 0]
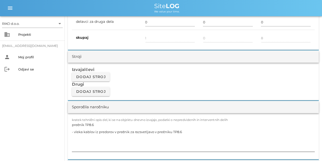
click at [116, 100] on textarea "prečnik TP8.6 - vleka kablov iz predorov v prečnik za razsvetljavo v prečniku T…" at bounding box center [193, 136] width 243 height 30
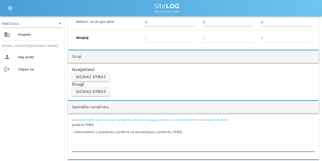
paste textarea "T8 - Popravilo ročaja v T8 zaradi odpiranja vrat v EN in HN prečnik TP8.6 - vez…"
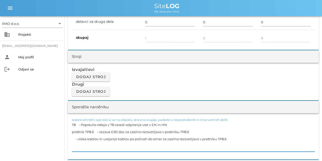
click at [92, 100] on textarea "T8 - Popravilo ročaja v T8 zaradi odpiranja vrat v EN in HN prečnik TP8.6 - vez…" at bounding box center [193, 136] width 243 height 30
click at [78, 100] on textarea "T8 - Popravilo ročaja v T8 zaradi odpiranja vrat v EN in HN prečnik TP8.6 - vez…" at bounding box center [193, 136] width 243 height 30
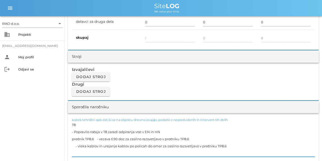
click at [97, 100] on textarea "T8 - Popravilo ročaja v T8 zaradi odpiranja vrat v EN in HN prečnik TP8.6 - vez…" at bounding box center [193, 138] width 243 height 35
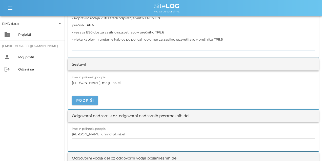
scroll to position [506, 0]
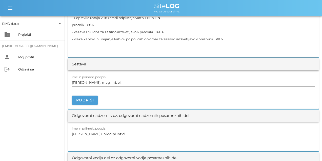
click at [88, 94] on div at bounding box center [193, 93] width 243 height 6
click at [88, 99] on span "Podpiši" at bounding box center [85, 100] width 18 height 5
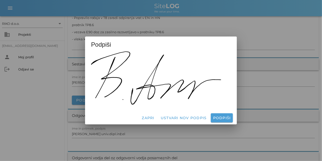
click at [192, 100] on div "Zapri Ustvari nov podpis Podpiši" at bounding box center [161, 117] width 152 height 13
click at [192, 100] on button "Podpiši" at bounding box center [222, 117] width 22 height 9
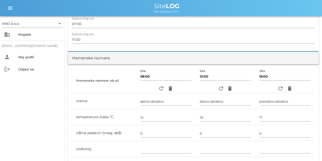
scroll to position [0, 0]
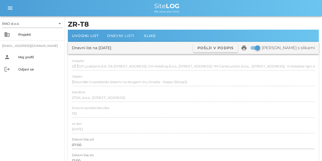
drag, startPoint x: 145, startPoint y: 141, endPoint x: 118, endPoint y: 35, distance: 108.6
click at [118, 35] on span "Dnevni listi" at bounding box center [121, 35] width 28 height 5
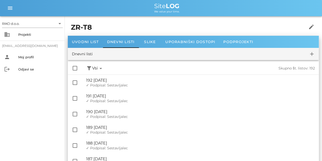
click at [120, 67] on div "check_box_outline_blank filter_alt Podpisani arrow_drop_down Nepodpisani arrow_…" at bounding box center [193, 68] width 251 height 12
click at [192, 53] on span "add" at bounding box center [312, 54] width 12 height 6
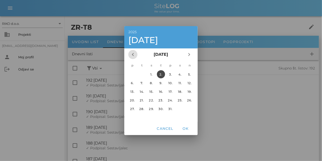
click at [135, 55] on icon "chevron_left" at bounding box center [133, 54] width 6 height 6
click at [142, 100] on div "30." at bounding box center [142, 109] width 8 height 4
click at [186, 100] on span "OK" at bounding box center [186, 128] width 12 height 5
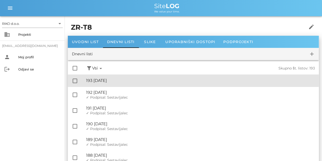
click at [125, 83] on div "🔏 193 [DATE]" at bounding box center [200, 80] width 229 height 5
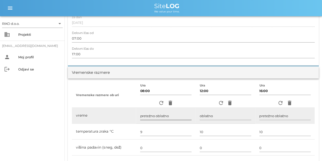
scroll to position [139, 0]
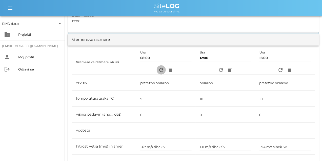
click at [162, 70] on icon "refresh" at bounding box center [161, 70] width 6 height 6
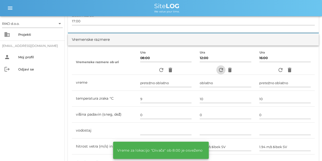
click at [192, 70] on icon "refresh" at bounding box center [221, 70] width 6 height 6
click at [192, 72] on icon "refresh" at bounding box center [280, 70] width 6 height 6
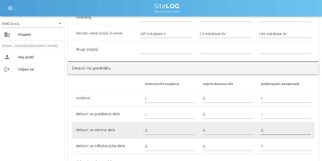
scroll to position [266, 0]
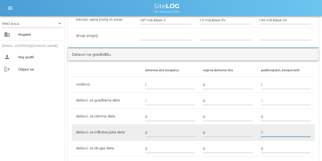
click at [192, 100] on input "7" at bounding box center [286, 133] width 50 height 8
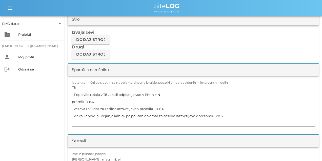
scroll to position [443, 0]
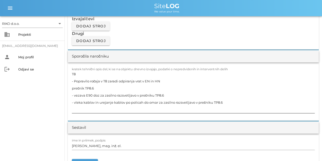
click at [108, 94] on textarea "T8 - Popravilo ročaja v T8 zaradi odpiranja vrat v EN in HN prečnik TP8.6 - vez…" at bounding box center [193, 91] width 243 height 43
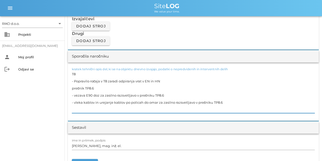
paste textarea "prečnik TP8.6 - vpeljevanje kablov v omare ZR v prečniku TP8.6 - vezava E90 doz…"
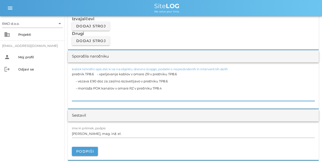
click at [88, 77] on textarea "prečnik TP8.6 - vpeljevanje kablov v omare ZR v prečniku TP8.6 - vezava E90 doz…" at bounding box center [193, 85] width 243 height 30
click at [97, 74] on textarea "prečnik TP8.6 - vpeljevanje kablov v omare ZR v prečniku TP8.6 - vezava E90 doz…" at bounding box center [193, 85] width 243 height 30
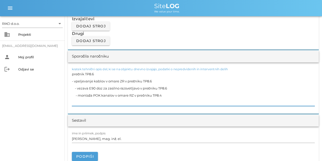
click at [75, 88] on textarea "prečnik TP8.6 - vpeljevanje kablov v omare ZR v prečniku TP8.6 - vezava E90 doz…" at bounding box center [193, 87] width 243 height 35
click at [75, 96] on textarea "prečnik TP8.6 - vpeljevanje kablov v omare ZR v prečniku TP8.6 - vezava E90 doz…" at bounding box center [193, 87] width 243 height 35
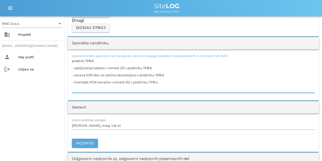
scroll to position [468, 0]
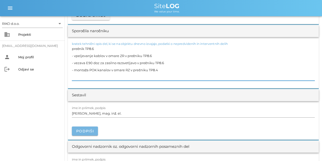
click at [82, 100] on span "Podpiši" at bounding box center [85, 131] width 18 height 5
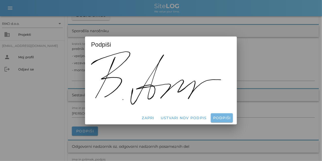
click at [192, 100] on span "Podpiši" at bounding box center [222, 117] width 18 height 5
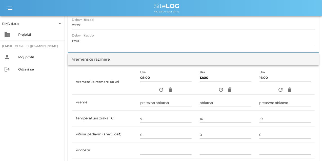
scroll to position [0, 0]
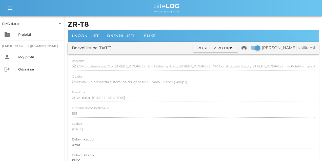
drag, startPoint x: 147, startPoint y: 135, endPoint x: 126, endPoint y: 41, distance: 96.7
click at [125, 38] on div "Dnevni listi" at bounding box center [121, 36] width 36 height 12
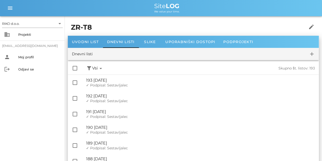
click at [140, 72] on div "check_box_outline_blank filter_alt Podpisani arrow_drop_down Nepodpisani arrow_…" at bounding box center [193, 68] width 251 height 12
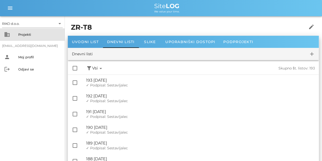
click at [23, 33] on div "Projekti" at bounding box center [39, 34] width 43 height 4
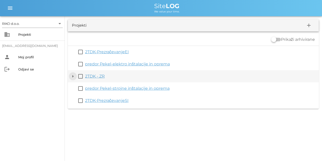
click at [70, 78] on button "arrow_drop_down" at bounding box center [73, 76] width 6 height 6
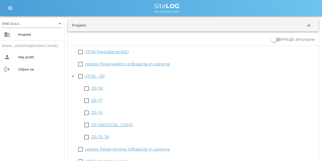
click at [96, 100] on link "ZR-[MEDICAL_DATA]" at bounding box center [112, 124] width 42 height 5
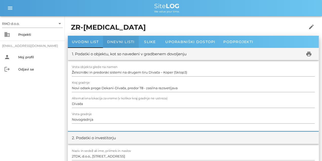
click at [115, 38] on div "Dnevni listi" at bounding box center [121, 42] width 36 height 12
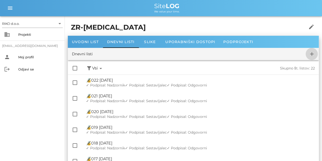
click at [192, 56] on icon "add" at bounding box center [312, 54] width 6 height 6
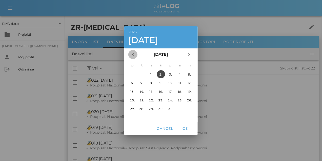
click at [133, 54] on icon "chevron_left" at bounding box center [133, 54] width 6 height 6
click at [149, 100] on div "24." at bounding box center [151, 100] width 8 height 4
click at [184, 100] on span "OK" at bounding box center [186, 128] width 12 height 5
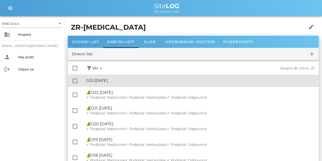
click at [120, 81] on div "🔏 023 [DATE]" at bounding box center [200, 80] width 229 height 5
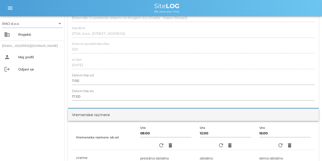
scroll to position [114, 0]
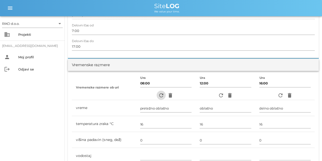
click at [157, 96] on span "refresh" at bounding box center [161, 95] width 9 height 6
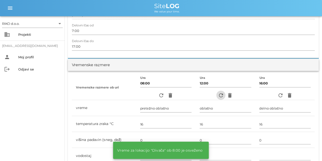
click at [192, 96] on span "refresh" at bounding box center [220, 95] width 9 height 6
click at [192, 92] on div "refresh delete" at bounding box center [285, 95] width 51 height 9
click at [192, 96] on icon "refresh" at bounding box center [280, 95] width 6 height 6
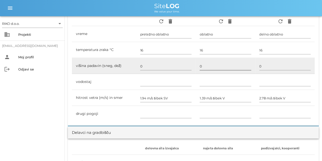
scroll to position [139, 0]
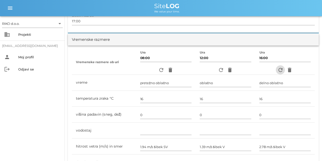
click at [192, 70] on icon "refresh" at bounding box center [280, 70] width 6 height 6
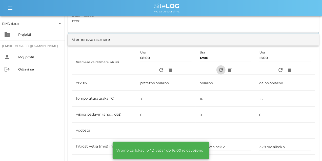
click at [192, 72] on icon "refresh" at bounding box center [221, 70] width 6 height 6
click at [158, 71] on icon "refresh" at bounding box center [161, 70] width 6 height 6
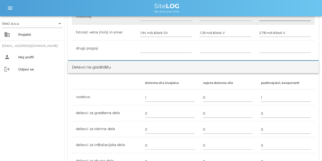
scroll to position [316, 0]
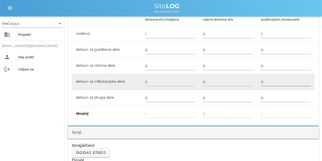
click at [192, 84] on input "0" at bounding box center [286, 82] width 50 height 8
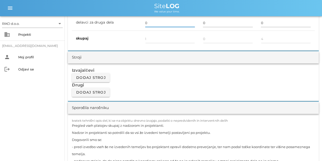
scroll to position [392, 0]
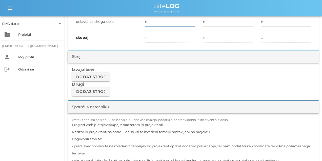
click at [107, 100] on textarea "Pregled vseh platojev skupaj z nadzorom in projektanti. Nadzor in projektanti s…" at bounding box center [193, 156] width 243 height 71
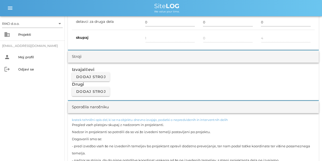
paste textarea "[MEDICAL_DATA] -Montaža ročaja v predoru [MEDICAL_DATA]"
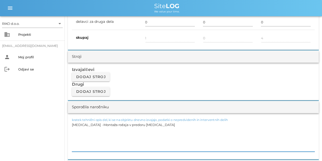
click at [86, 100] on textarea "[MEDICAL_DATA] -Montaža ročaja v predoru [MEDICAL_DATA]" at bounding box center [193, 136] width 243 height 30
click at [79, 100] on textarea "[MEDICAL_DATA] -Montaža ročaja v predoru [MEDICAL_DATA]" at bounding box center [193, 136] width 243 height 30
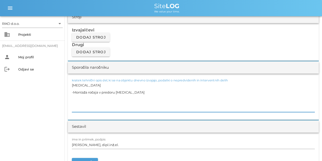
scroll to position [481, 0]
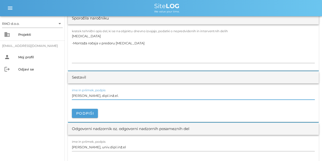
click at [95, 92] on input "[PERSON_NAME], dipl.inž.el." at bounding box center [193, 95] width 243 height 8
click at [91, 100] on button "Podpiši" at bounding box center [85, 113] width 26 height 9
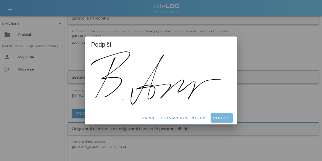
click at [192, 100] on span "Podpiši" at bounding box center [222, 117] width 18 height 5
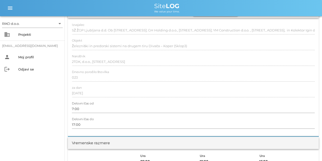
scroll to position [0, 0]
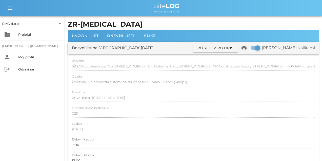
drag, startPoint x: 186, startPoint y: 140, endPoint x: 151, endPoint y: 72, distance: 76.3
click at [115, 37] on span "Dnevni listi" at bounding box center [121, 35] width 28 height 5
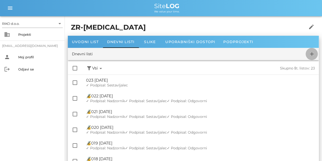
click at [192, 55] on icon "add" at bounding box center [312, 54] width 6 height 6
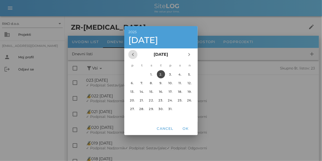
click at [132, 53] on icon "chevron_left" at bounding box center [133, 54] width 6 height 6
click at [161, 100] on div "25." at bounding box center [161, 100] width 8 height 4
click at [187, 100] on button "OK" at bounding box center [185, 128] width 16 height 9
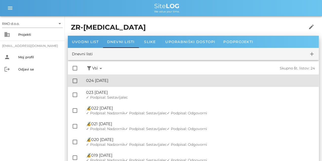
click at [126, 81] on div "🔏 024 [DATE]" at bounding box center [200, 80] width 229 height 5
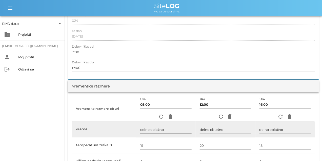
scroll to position [114, 0]
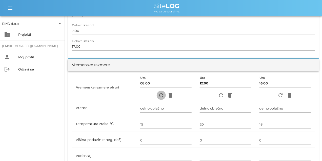
click at [161, 98] on icon "refresh" at bounding box center [161, 95] width 6 height 6
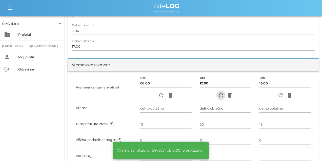
click at [192, 94] on icon "refresh" at bounding box center [221, 95] width 6 height 6
click at [192, 95] on icon "refresh" at bounding box center [280, 95] width 6 height 6
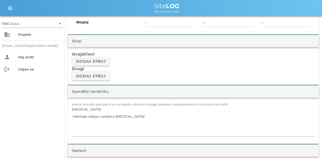
scroll to position [443, 0]
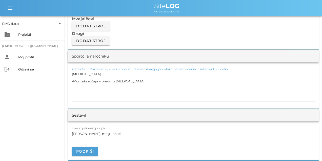
click at [102, 91] on textarea "[MEDICAL_DATA] -Montaža ročaja v predoru [MEDICAL_DATA]" at bounding box center [193, 85] width 243 height 30
paste textarea "-Priprava zajle ter montaža zajle na kandelabre"
click at [86, 82] on textarea "-Priprava zajle ter montaža zajle na kandelabre -Montaža ročaja v predoru [MEDI…" at bounding box center [193, 85] width 243 height 30
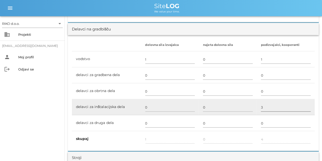
click at [192, 100] on input "3" at bounding box center [286, 107] width 50 height 8
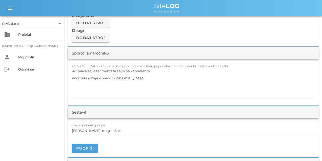
scroll to position [468, 0]
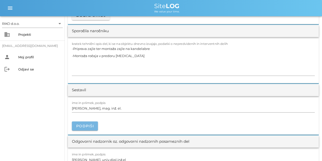
click at [88, 100] on span "Podpiši" at bounding box center [85, 126] width 18 height 5
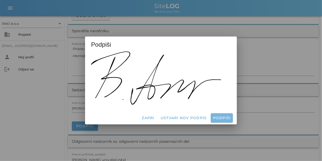
click at [192, 100] on button "Podpiši" at bounding box center [222, 117] width 22 height 9
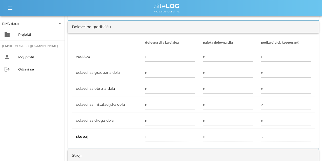
scroll to position [95, 0]
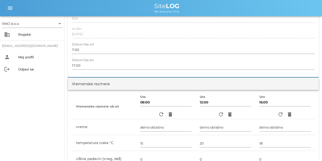
drag, startPoint x: 123, startPoint y: 54, endPoint x: 120, endPoint y: 27, distance: 26.8
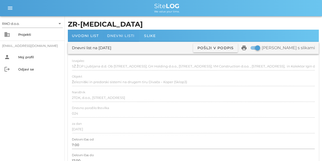
click at [114, 30] on div "Dnevni listi" at bounding box center [121, 36] width 36 height 12
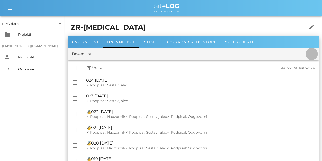
click at [192, 54] on span "add" at bounding box center [312, 54] width 12 height 6
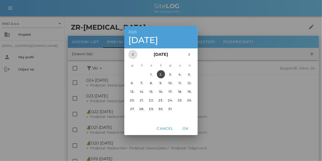
click at [136, 56] on span "chevron_left" at bounding box center [132, 54] width 9 height 6
click at [170, 99] on div "26." at bounding box center [171, 100] width 8 height 4
click at [183, 100] on span "OK" at bounding box center [186, 128] width 12 height 5
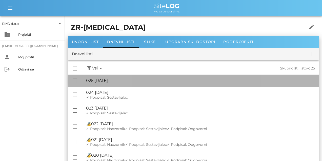
click at [134, 80] on div "🔏 025 [DATE]" at bounding box center [200, 80] width 229 height 5
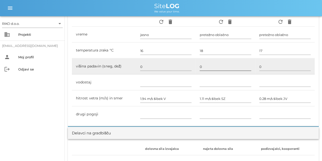
scroll to position [165, 0]
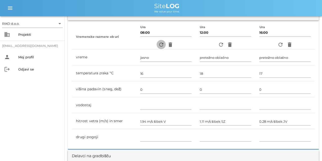
click at [161, 44] on icon "refresh" at bounding box center [161, 45] width 6 height 6
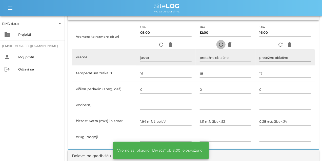
drag, startPoint x: 223, startPoint y: 45, endPoint x: 280, endPoint y: 52, distance: 57.1
click at [192, 45] on icon "refresh" at bounding box center [221, 45] width 6 height 6
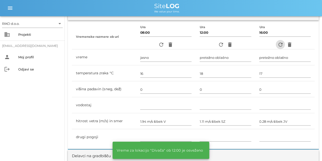
click at [192, 44] on icon "refresh" at bounding box center [280, 45] width 6 height 6
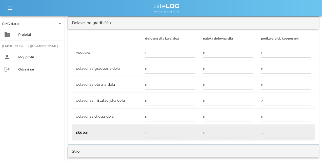
scroll to position [316, 0]
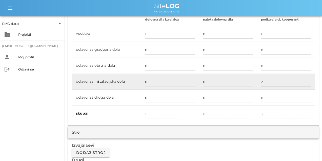
click at [192, 82] on input "2" at bounding box center [286, 82] width 50 height 8
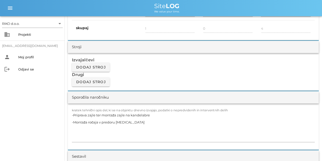
scroll to position [418, 0]
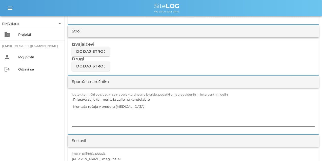
click at [115, 100] on textarea "-Priprava zajle ter montaža zajle na kandelabre -Montaža ročaja v predoru [MEDI…" at bounding box center [193, 111] width 243 height 30
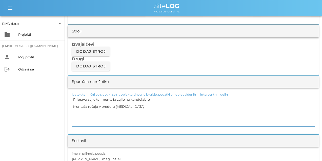
paste textarea "[MEDICAL_DATA]"
click at [78, 98] on textarea "[MEDICAL_DATA] -Montaža ročaja v predoru [MEDICAL_DATA]" at bounding box center [193, 111] width 243 height 30
click at [81, 100] on textarea "[MEDICAL_DATA] -Montaža ročaja v predoru [MEDICAL_DATA]" at bounding box center [193, 111] width 243 height 30
click at [77, 97] on textarea "[MEDICAL_DATA] -Montaža ročaja v predoru [MEDICAL_DATA]" at bounding box center [193, 111] width 243 height 30
click at [78, 100] on textarea "[MEDICAL_DATA] -Montaža ročaja v predoru [MEDICAL_DATA]" at bounding box center [193, 111] width 243 height 30
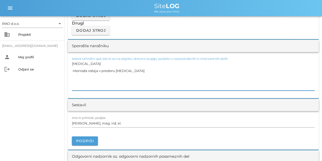
scroll to position [481, 0]
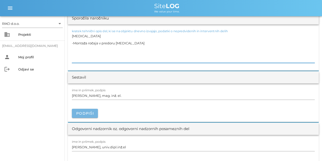
click at [85, 100] on span "Podpiši" at bounding box center [85, 113] width 18 height 5
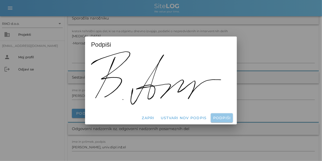
click at [192, 100] on span "Podpiši" at bounding box center [222, 117] width 18 height 5
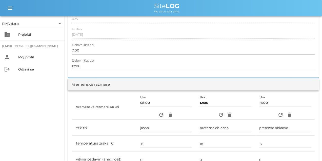
scroll to position [0, 0]
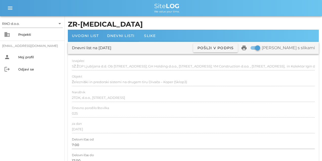
drag, startPoint x: 208, startPoint y: 114, endPoint x: 172, endPoint y: 34, distance: 87.4
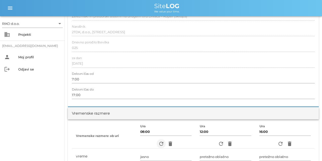
scroll to position [114, 0]
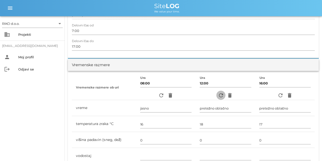
click at [192, 93] on icon "refresh" at bounding box center [221, 95] width 6 height 6
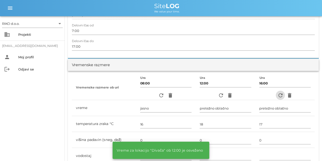
click at [192, 95] on icon "refresh" at bounding box center [280, 95] width 6 height 6
click at [158, 96] on icon "refresh" at bounding box center [161, 95] width 6 height 6
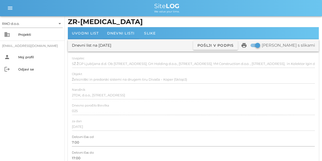
scroll to position [0, 0]
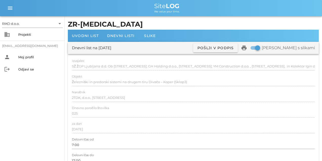
drag, startPoint x: 161, startPoint y: 129, endPoint x: 98, endPoint y: 33, distance: 114.4
click at [104, 35] on div "Dnevni listi" at bounding box center [121, 36] width 36 height 12
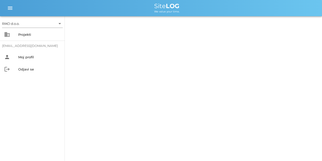
click at [106, 35] on div "RIKO d.o.o. arrow_drop_down business Projekti [EMAIL_ADDRESS][DOMAIN_NAME] pers…" at bounding box center [161, 80] width 322 height 161
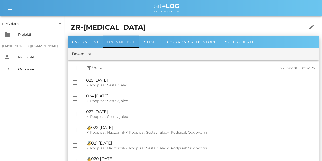
click at [111, 37] on div "Dnevni listi" at bounding box center [121, 42] width 36 height 12
click at [192, 53] on icon "add" at bounding box center [312, 54] width 6 height 6
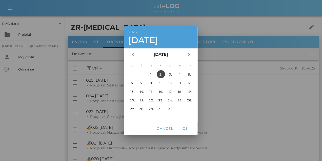
click at [192, 80] on div at bounding box center [161, 80] width 322 height 161
click at [161, 100] on button "Cancel" at bounding box center [164, 128] width 21 height 9
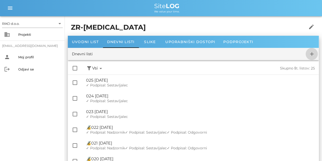
click at [192, 50] on button "add" at bounding box center [312, 54] width 12 height 12
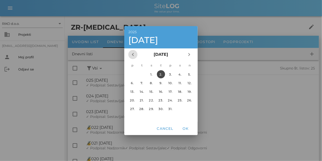
click at [131, 53] on icon "chevron_left" at bounding box center [133, 54] width 6 height 6
click at [180, 98] on button "27." at bounding box center [180, 100] width 8 height 8
click at [187, 100] on span "OK" at bounding box center [186, 128] width 12 height 5
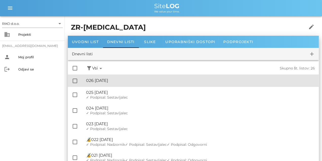
click at [129, 82] on div "🔏 026 [DATE]" at bounding box center [200, 80] width 229 height 5
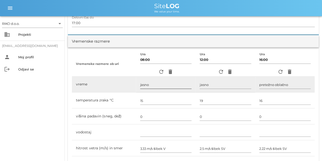
scroll to position [139, 0]
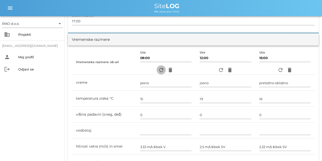
click at [162, 72] on icon "refresh" at bounding box center [161, 70] width 6 height 6
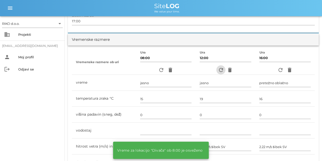
click at [192, 73] on icon "refresh" at bounding box center [221, 70] width 6 height 6
click at [192, 69] on icon "refresh" at bounding box center [280, 70] width 6 height 6
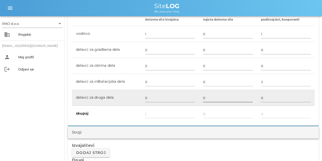
scroll to position [392, 0]
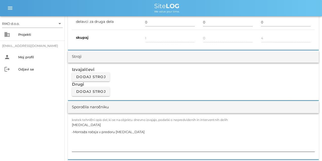
click at [96, 100] on textarea "[MEDICAL_DATA] -Montaža ročaja v predoru [MEDICAL_DATA]" at bounding box center [193, 136] width 243 height 30
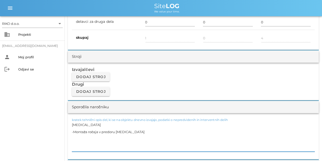
paste textarea "-T6 -Vrtanje, montaža cevi ter svetilk za osvetlitev hidrantnih niš"
click at [82, 100] on textarea "[MEDICAL_DATA]-T6 -Vrtanje, montaža cevi ter svetilk za osvetlitev hidrantnih n…" at bounding box center [193, 136] width 243 height 30
click at [80, 100] on textarea "[MEDICAL_DATA]-T6 -Vrtanje, montaža cevi ter svetilk za osvetlitev hidrantnih n…" at bounding box center [193, 136] width 243 height 30
paste textarea "[MEDICAL_DATA]-T6 -Vrtanje, montaža cevi ter svetilk za osvetlitev hidrantnih n…"
drag, startPoint x: 77, startPoint y: 125, endPoint x: 80, endPoint y: 125, distance: 3.0
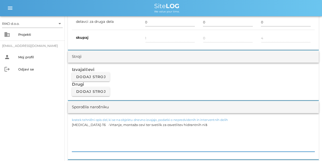
click at [80, 100] on textarea "[MEDICAL_DATA]-T6 -Vrtanje, montaža cevi ter svetilk za osvetlitev hidrantnih n…" at bounding box center [193, 136] width 243 height 30
drag, startPoint x: 80, startPoint y: 125, endPoint x: 76, endPoint y: 125, distance: 4.3
click at [76, 100] on textarea "[MEDICAL_DATA]-T6 -Vrtanje, montaža cevi ter svetilk za osvetlitev hidrantnih n…" at bounding box center [193, 136] width 243 height 30
click at [79, 100] on textarea "[MEDICAL_DATA] -Vrtanje, montaža cevi ter svetilk za osvetlitev hidrantnih niš" at bounding box center [193, 136] width 243 height 30
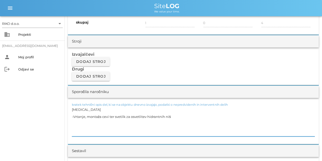
scroll to position [443, 0]
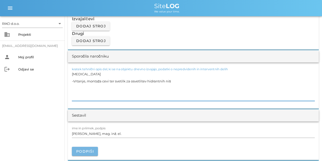
click at [87, 100] on span "Podpiši" at bounding box center [85, 151] width 18 height 5
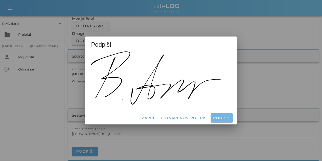
click at [192, 100] on span "Podpiši" at bounding box center [222, 117] width 18 height 5
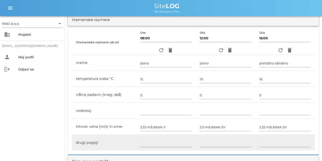
scroll to position [0, 0]
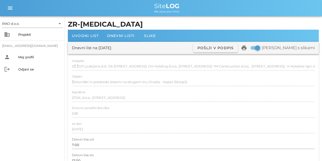
drag, startPoint x: 125, startPoint y: 64, endPoint x: 123, endPoint y: 49, distance: 15.9
click at [119, 36] on span "Dnevni listi" at bounding box center [121, 35] width 28 height 5
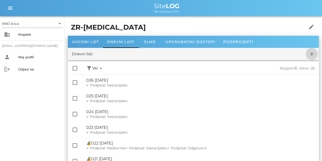
click at [192, 54] on icon "add" at bounding box center [312, 54] width 6 height 6
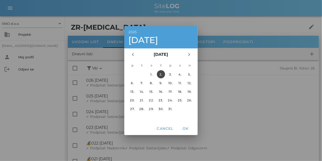
click at [129, 59] on div "chevron_left [DATE] chevron_right" at bounding box center [160, 54] width 73 height 12
click at [130, 56] on icon "chevron_left" at bounding box center [133, 54] width 6 height 6
click at [141, 100] on div "30." at bounding box center [142, 109] width 8 height 4
click at [185, 100] on span "OK" at bounding box center [186, 128] width 12 height 5
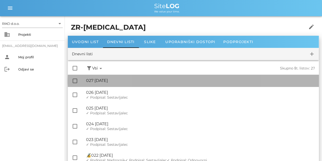
click at [123, 81] on div "🔏 027 [DATE]" at bounding box center [200, 80] width 229 height 5
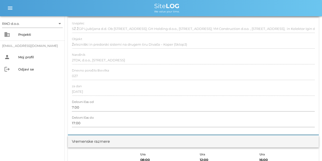
scroll to position [89, 0]
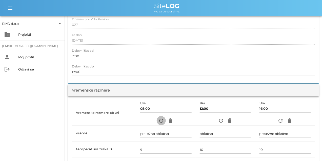
click at [158, 100] on icon "refresh" at bounding box center [161, 120] width 6 height 6
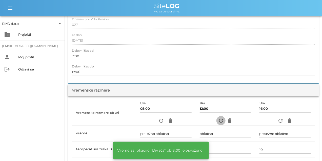
click at [192, 100] on icon "refresh" at bounding box center [221, 120] width 6 height 6
click at [192, 100] on icon "refresh" at bounding box center [280, 120] width 6 height 6
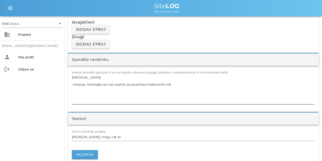
scroll to position [443, 0]
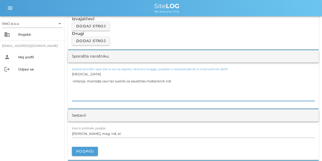
click at [99, 87] on textarea "[MEDICAL_DATA] -Vrtanje, montaža cevi ter svetilk za osvetlitev hidrantnih niš" at bounding box center [193, 85] width 243 height 30
paste textarea "-Ožičenje ročaja v predoru [MEDICAL_DATA]"
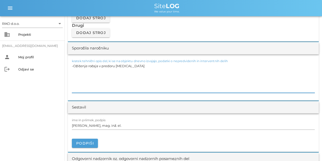
scroll to position [456, 0]
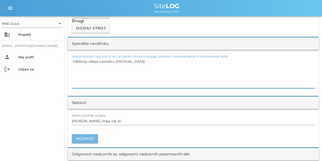
click at [88, 100] on button "Podpiši" at bounding box center [85, 138] width 26 height 9
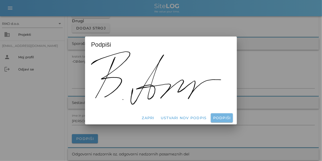
click at [192, 100] on div "Zapri Ustvari nov podpis Podpiši" at bounding box center [161, 117] width 152 height 13
click at [192, 100] on span "Podpiši" at bounding box center [222, 117] width 18 height 5
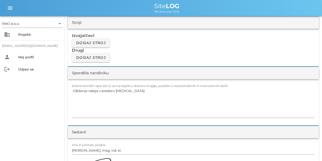
scroll to position [0, 0]
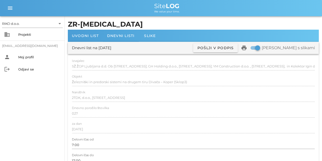
drag, startPoint x: 175, startPoint y: 108, endPoint x: 109, endPoint y: 36, distance: 97.7
click at [116, 38] on div "Dnevni listi" at bounding box center [121, 36] width 36 height 12
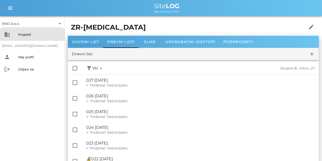
click at [28, 36] on div "Projekti" at bounding box center [39, 34] width 43 height 4
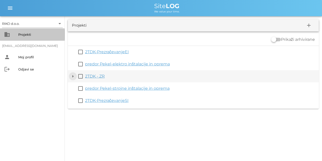
click at [73, 78] on button "arrow_drop_down" at bounding box center [73, 76] width 6 height 6
